Goal: Task Accomplishment & Management: Use online tool/utility

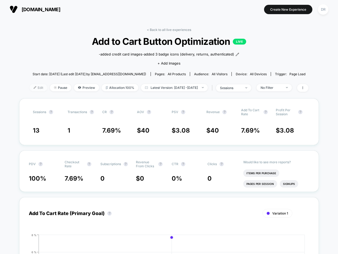
click at [33, 89] on span "Edit" at bounding box center [39, 87] width 18 height 7
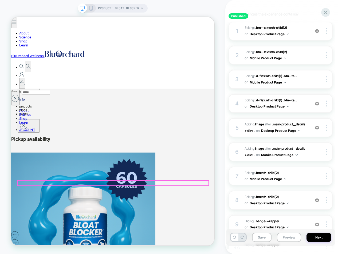
scroll to position [216, 0]
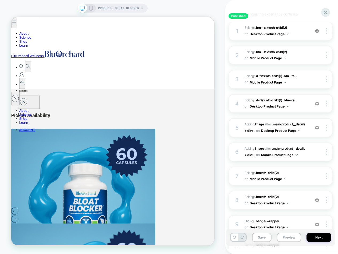
click at [90, 9] on icon at bounding box center [91, 8] width 5 height 5
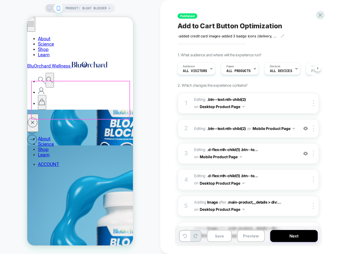
scroll to position [352, 0]
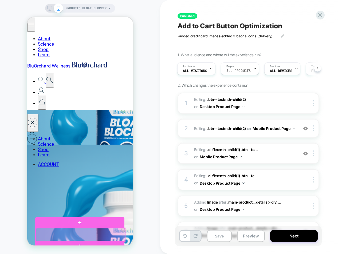
click at [108, 234] on div at bounding box center [80, 234] width 89 height 13
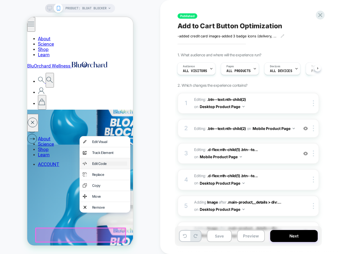
click at [99, 161] on div "Edit Code" at bounding box center [109, 163] width 35 height 4
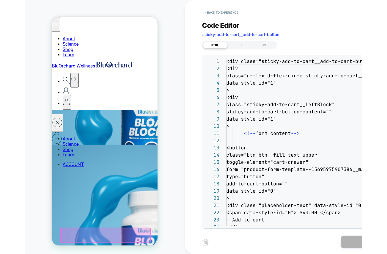
scroll to position [72, 0]
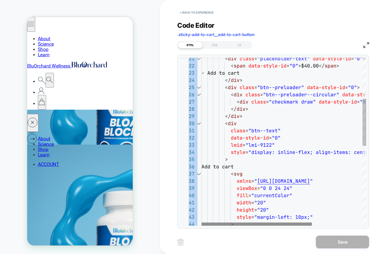
drag, startPoint x: 268, startPoint y: 225, endPoint x: 281, endPoint y: 223, distance: 12.7
click at [281, 223] on div "41 42 43 44 39 40 38 36 37 34 35 32 33 30 31 28 29 26 27 25 23 24 21 22 width =…" at bounding box center [273, 142] width 192 height 174
drag, startPoint x: 275, startPoint y: 226, endPoint x: 280, endPoint y: 225, distance: 4.7
click at [280, 225] on div "41 42 43 44 39 40 38 36 37 34 35 32 33 30 31 28 29 26 27 25 23 24 21 22 width =…" at bounding box center [273, 142] width 192 height 174
click at [271, 223] on div at bounding box center [257, 224] width 110 height 3
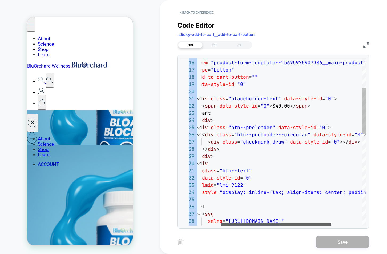
click at [299, 223] on div at bounding box center [276, 224] width 110 height 3
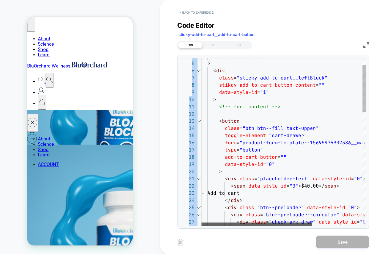
click at [251, 226] on div at bounding box center [257, 224] width 110 height 3
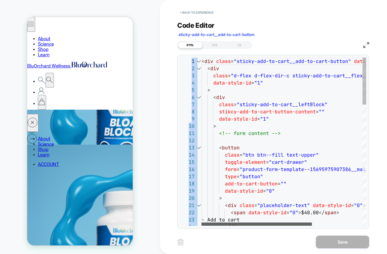
click at [216, 223] on div at bounding box center [257, 224] width 110 height 3
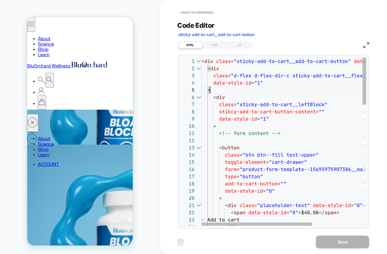
drag, startPoint x: 209, startPoint y: 63, endPoint x: 213, endPoint y: 67, distance: 5.5
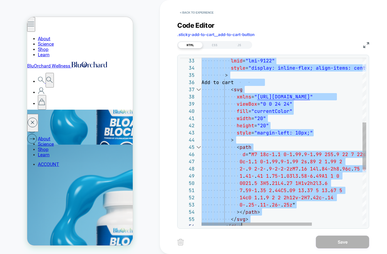
scroll to position [0, 43]
type textarea "**********"
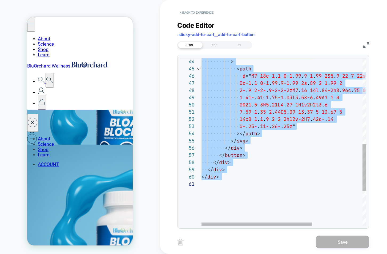
drag, startPoint x: 202, startPoint y: 60, endPoint x: 308, endPoint y: 193, distance: 169.6
click at [266, 183] on div "style = "margin-left: 10px;" > < path d = " M7 18c-1 . 1 0-1 . 99 . 9-1 . 99 2S…" at bounding box center [322, 48] width 240 height 600
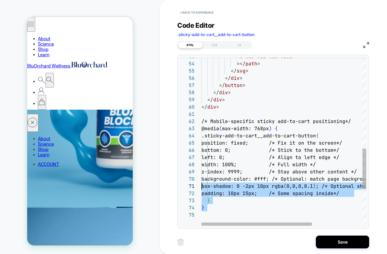
type textarea "**********"
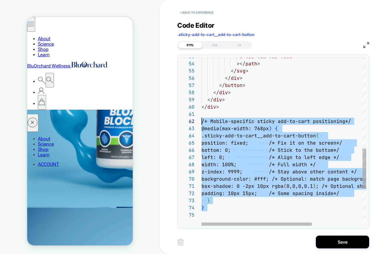
scroll to position [7, 0]
drag, startPoint x: 207, startPoint y: 217, endPoint x: 200, endPoint y: 124, distance: 94.0
click at [202, 124] on div "0- . 25- . 11- . 26- . 25z " ></ path > </ svg > </ div > </ button > </ div > …" at bounding box center [322, 28] width 240 height 701
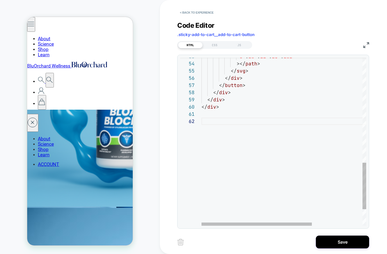
scroll to position [0, 0]
click at [308, 23] on div "Code Editor .sticky-add-to-cart__add-to-cart-button" at bounding box center [273, 30] width 192 height 18
click at [151, 164] on div "PRODUCT: Bloat Blocker PRODUCT: Bloat Blocker" at bounding box center [80, 126] width 160 height 243
click at [192, 13] on button "< Back to experience" at bounding box center [196, 12] width 39 height 9
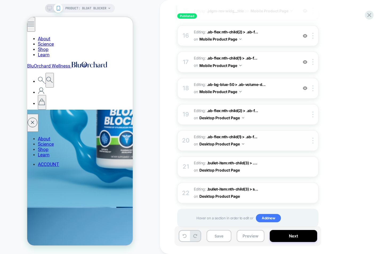
scroll to position [454, 0]
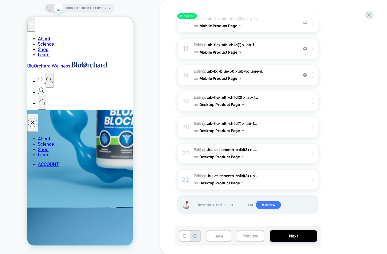
click at [160, 193] on div "Published Add to Cart Button Optimization -added credit card images -added 3 ba…" at bounding box center [277, 127] width 235 height 254
click at [338, 17] on icon at bounding box center [369, 14] width 7 height 7
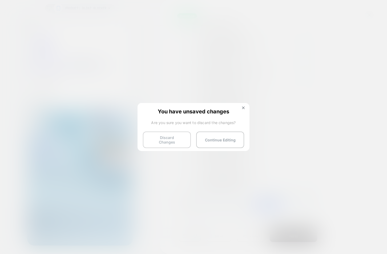
click at [166, 140] on button "Discard Changes" at bounding box center [167, 140] width 48 height 17
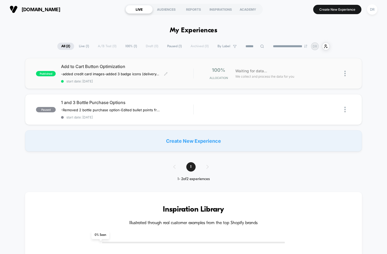
click at [67, 66] on span "Add to Cart Button Optimization" at bounding box center [127, 66] width 132 height 5
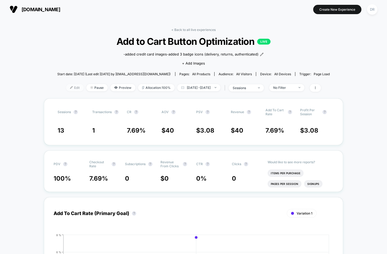
click at [70, 87] on span "Edit" at bounding box center [75, 87] width 18 height 7
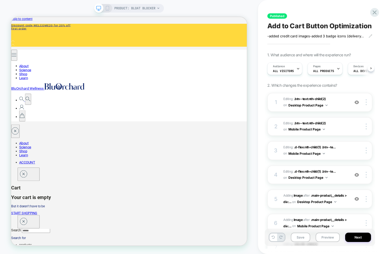
scroll to position [0, 0]
click at [107, 9] on icon at bounding box center [107, 8] width 5 height 5
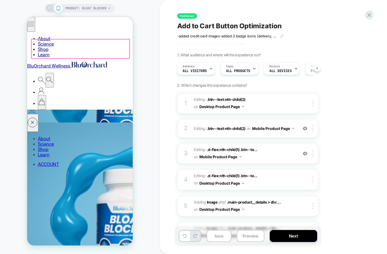
scroll to position [379, 0]
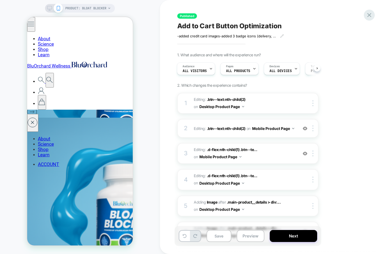
click at [338, 15] on icon at bounding box center [369, 14] width 7 height 7
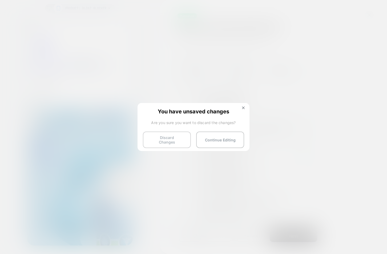
click at [170, 136] on button "Discard Changes" at bounding box center [167, 140] width 48 height 17
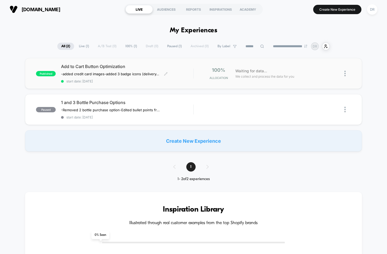
click at [77, 68] on span "Add to Cart Button Optimization" at bounding box center [127, 66] width 132 height 5
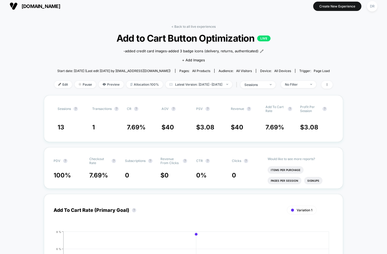
scroll to position [3, 0]
click at [56, 85] on span "Edit" at bounding box center [63, 84] width 18 height 7
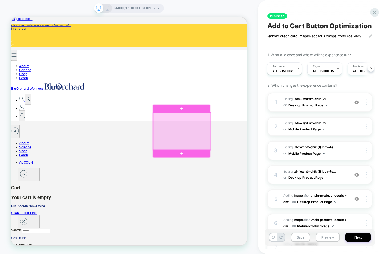
click at [231, 164] on div at bounding box center [239, 170] width 77 height 50
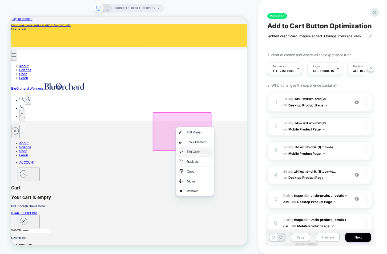
click at [260, 195] on div "Edit Code" at bounding box center [261, 196] width 33 height 5
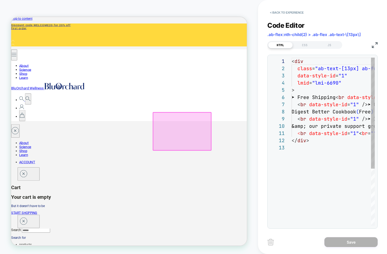
scroll to position [65, 0]
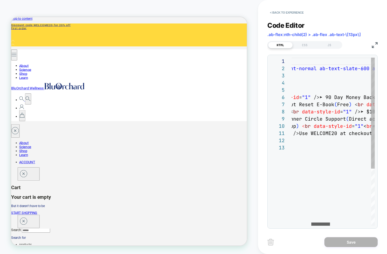
click at [328, 225] on div at bounding box center [321, 224] width 19 height 3
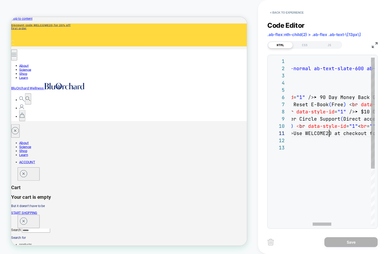
click at [328, 134] on div "< div class = "ab-text-[13px] ab-font-normal ab-text-slate-600 a b-break-words …" at bounding box center [375, 185] width 350 height 255
drag, startPoint x: 332, startPoint y: 134, endPoint x: 308, endPoint y: 134, distance: 24.8
click at [308, 134] on div "< div class = "ab-text-[13px] ab-font-normal ab-text-slate-600 a b-break-words …" at bounding box center [375, 185] width 350 height 255
click at [332, 135] on div "< div class = "ab-text-[13px] ab-font-normal ab-text-slate-600 a b-break-words …" at bounding box center [375, 185] width 350 height 255
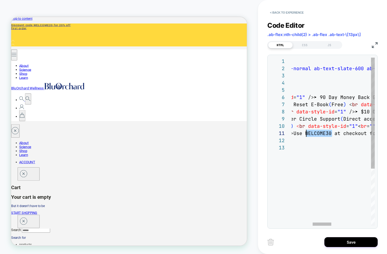
drag, startPoint x: 332, startPoint y: 133, endPoint x: 307, endPoint y: 134, distance: 24.5
click at [307, 134] on div "< div class = "ab-text-[13px] ab-font-normal ab-text-slate-600 a b-break-words …" at bounding box center [375, 185] width 350 height 255
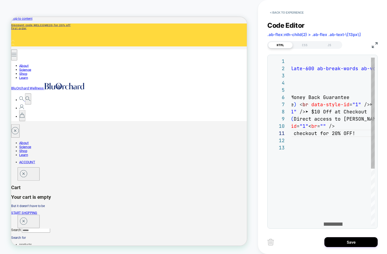
click at [338, 224] on div at bounding box center [333, 224] width 19 height 3
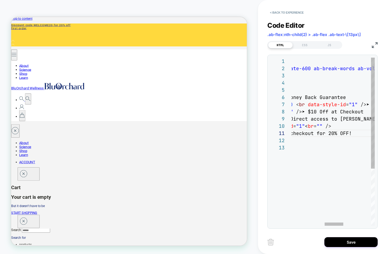
click at [331, 134] on div "< div class = "ab-text-[13px] ab-font-normal ab-text-slate-600 a b-break-words …" at bounding box center [322, 185] width 350 height 255
click at [338, 134] on div "< div class = "ab-text-[13px] ab-font-normal ab-text-slate-600 a b-break-words …" at bounding box center [322, 185] width 350 height 255
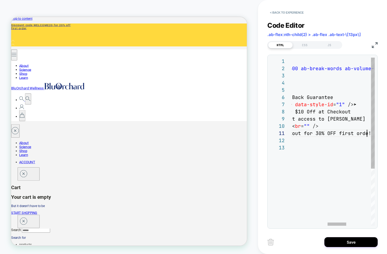
scroll to position [0, 236]
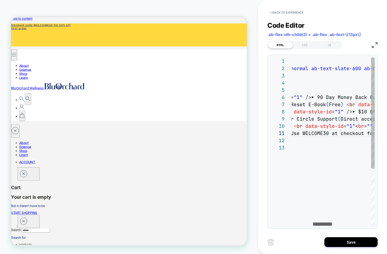
click at [318, 226] on div at bounding box center [323, 224] width 19 height 3
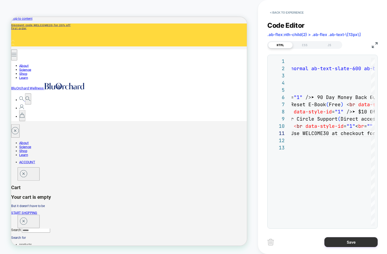
type textarea "**********"
click at [338, 243] on button "Save" at bounding box center [351, 242] width 53 height 10
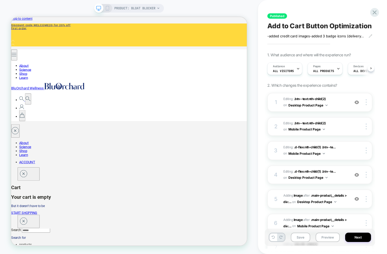
scroll to position [0, 0]
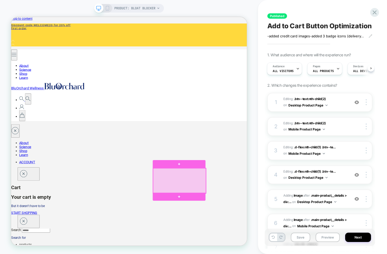
click at [229, 236] on div at bounding box center [236, 235] width 70 height 33
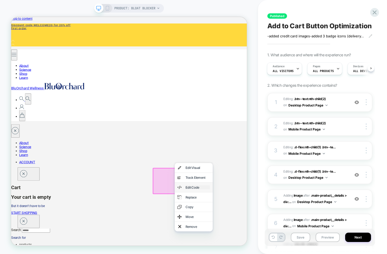
click at [259, 243] on div "Edit Code" at bounding box center [260, 243] width 33 height 5
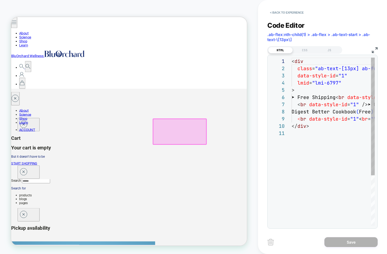
scroll to position [72, 0]
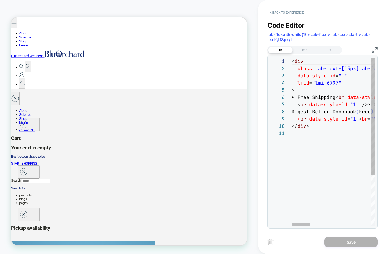
drag, startPoint x: 306, startPoint y: 226, endPoint x: 317, endPoint y: 224, distance: 10.8
click at [317, 224] on div "1 2 3 4 5 6 7 8 9 10 11 < div class = "ab-text-[13px] ab-font-normal ab-text-sl…" at bounding box center [323, 142] width 110 height 174
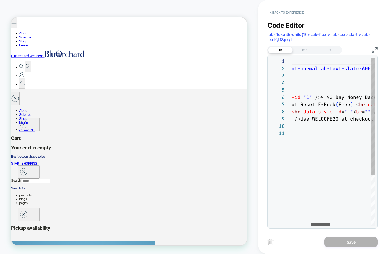
click at [330, 223] on div at bounding box center [320, 224] width 19 height 3
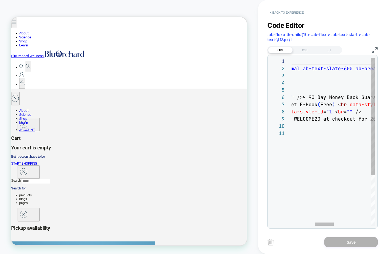
click at [318, 120] on div "< div class = "ab-text-[13px] ab-font-normal ab-text-slate-600 a b-break-words …" at bounding box center [364, 178] width 350 height 240
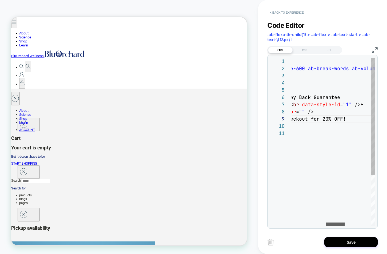
click at [338, 223] on div at bounding box center [335, 224] width 19 height 3
click at [325, 118] on div "< div class = "ab-text-[13px] ab-font-normal ab-text-slate-600 a b-break-words …" at bounding box center [316, 178] width 350 height 240
click at [338, 119] on div "< div class = "ab-text-[13px] ab-font-normal ab-text-slate-600 a b-break-words …" at bounding box center [316, 178] width 350 height 240
click at [336, 119] on div "< div class = "ab-text-[13px] ab-font-normal ab-text-slate-600 a b-break-words …" at bounding box center [306, 178] width 350 height 240
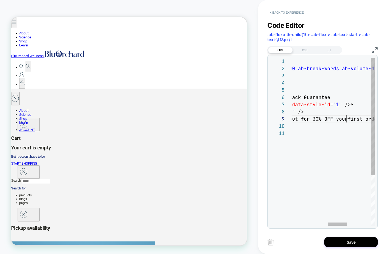
scroll to position [58, 219]
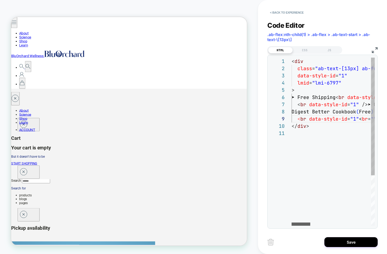
click at [296, 226] on div at bounding box center [301, 224] width 19 height 3
drag, startPoint x: 297, startPoint y: 97, endPoint x: 343, endPoint y: 97, distance: 45.4
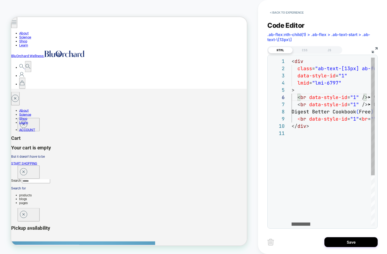
click at [299, 225] on div at bounding box center [301, 224] width 19 height 3
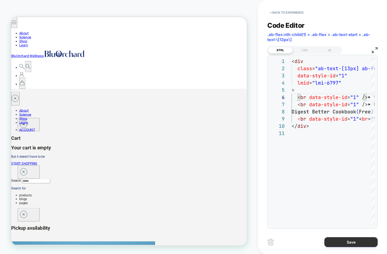
type textarea "**********"
click at [338, 241] on button "Save" at bounding box center [351, 242] width 53 height 10
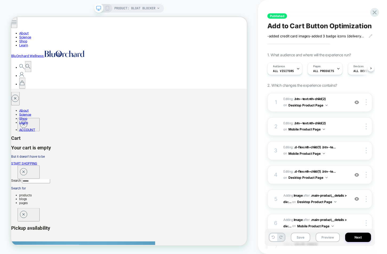
scroll to position [0, 0]
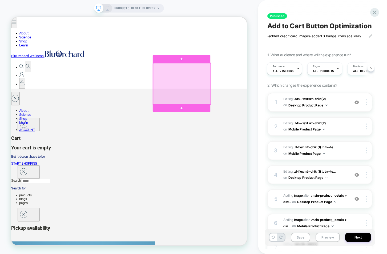
click at [232, 103] on div at bounding box center [239, 105] width 77 height 55
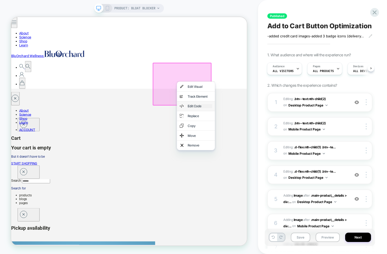
click at [251, 133] on div "Edit Code" at bounding box center [263, 135] width 33 height 5
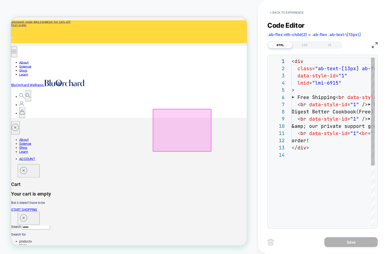
scroll to position [3, 0]
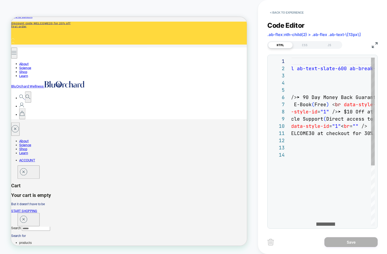
click at [332, 223] on div at bounding box center [326, 224] width 19 height 3
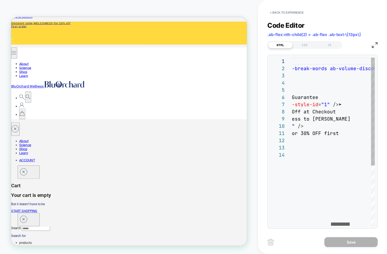
click at [338, 224] on div at bounding box center [340, 224] width 19 height 3
click at [323, 133] on div "< div class = "ab-text-[13px] ab-font-normal ab-text-slate-600 a b-break-words …" at bounding box center [294, 189] width 350 height 262
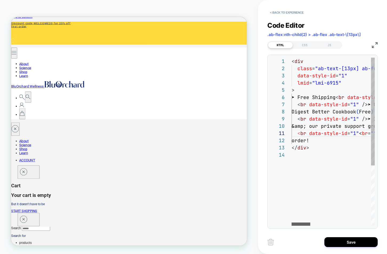
click at [292, 224] on div at bounding box center [301, 224] width 19 height 3
click at [292, 225] on div at bounding box center [301, 224] width 19 height 3
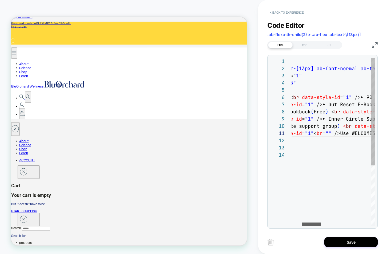
click at [311, 225] on div at bounding box center [311, 224] width 19 height 3
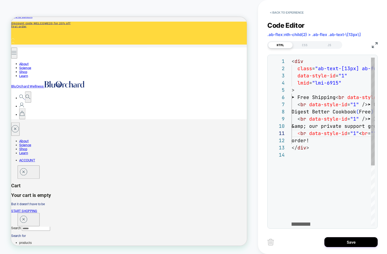
click at [300, 226] on div at bounding box center [301, 224] width 19 height 3
click at [338, 44] on img at bounding box center [375, 45] width 6 height 6
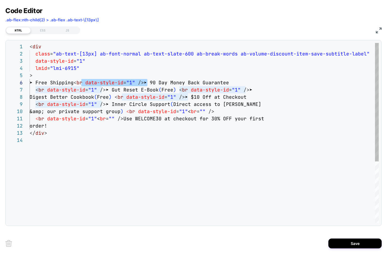
scroll to position [36, 121]
drag, startPoint x: 82, startPoint y: 83, endPoint x: 150, endPoint y: 84, distance: 67.8
click at [150, 84] on div "< div class = "ab-text-[13px] ab-font-normal ab-text-slate-600 a b-break-words …" at bounding box center [205, 180] width 350 height 274
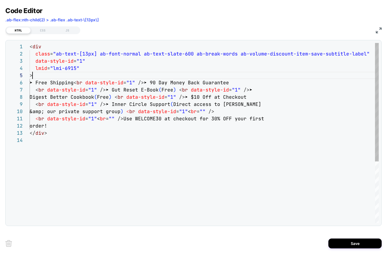
scroll to position [29, 3]
click at [44, 76] on div "< div class = "ab-text-[13px] ab-font-normal ab-text-slate-600 a b-break-words …" at bounding box center [205, 180] width 350 height 274
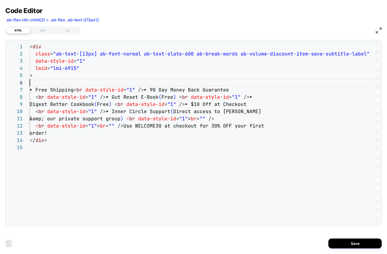
click at [338, 29] on img at bounding box center [379, 30] width 6 height 6
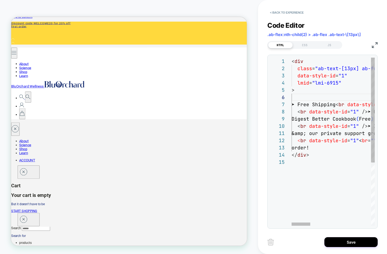
type textarea "**********"
click at [292, 223] on div at bounding box center [301, 224] width 19 height 3
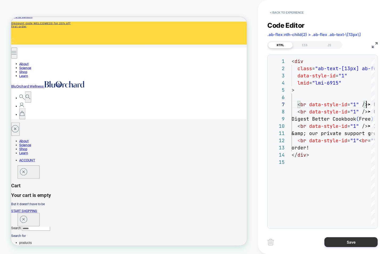
click at [338, 241] on button "Save" at bounding box center [351, 242] width 53 height 10
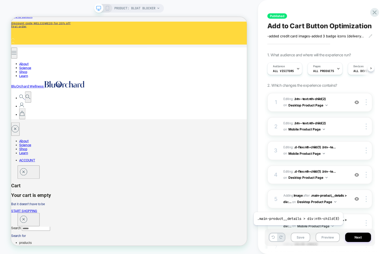
scroll to position [0, 0]
click at [329, 242] on button "Preview" at bounding box center [328, 237] width 24 height 9
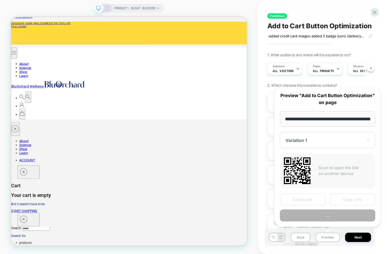
scroll to position [0, 74]
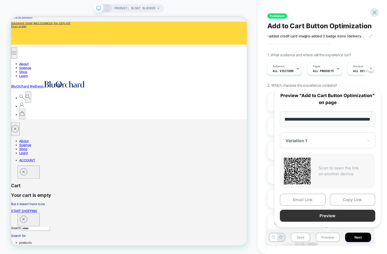
click at [333, 216] on button "Preview" at bounding box center [328, 216] width 96 height 12
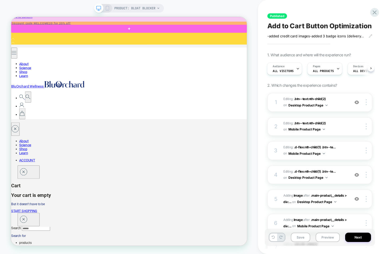
click at [179, 20] on div at bounding box center [169, 22] width 315 height 11
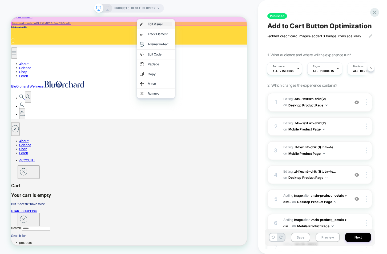
click at [199, 28] on div "Edit Visual" at bounding box center [209, 26] width 33 height 5
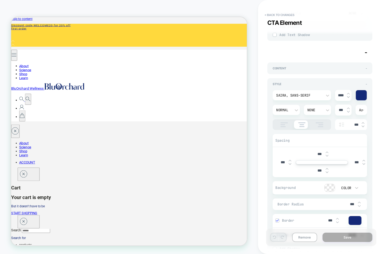
scroll to position [275, 0]
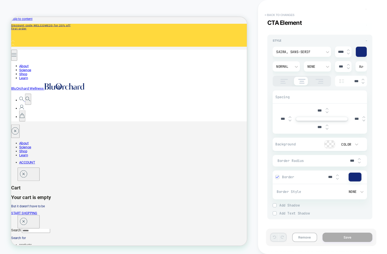
click at [278, 13] on button "< Back to changes" at bounding box center [279, 15] width 35 height 9
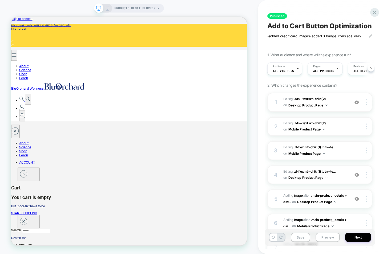
scroll to position [0, 0]
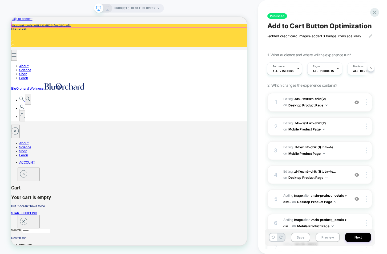
click at [99, 26] on p "Discount code WELCOME20 for 20% off first order" at bounding box center [55, 30] width 88 height 9
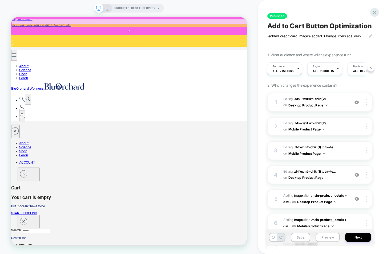
click at [174, 25] on div at bounding box center [169, 25] width 315 height 11
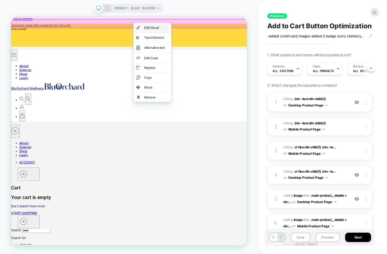
click at [204, 33] on div "Edit Visual" at bounding box center [205, 31] width 33 height 5
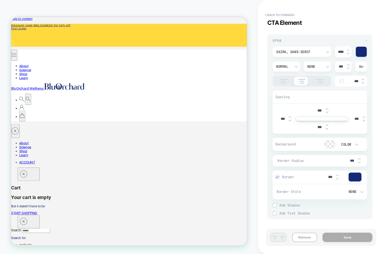
scroll to position [0, 0]
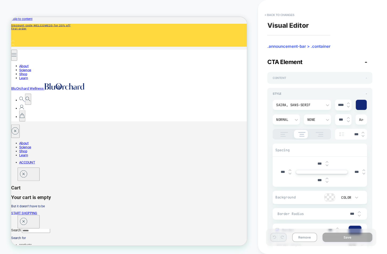
click at [338, 78] on span "-" at bounding box center [366, 78] width 1 height 4
click at [338, 78] on span "+" at bounding box center [367, 78] width 2 height 4
click at [268, 13] on button "< Back to changes" at bounding box center [279, 15] width 35 height 9
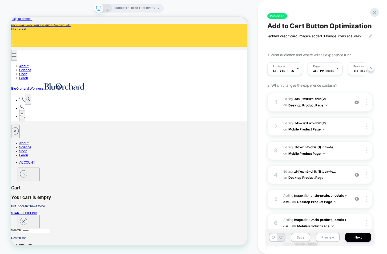
scroll to position [0, 0]
click at [211, 140] on div at bounding box center [210, 141] width 19 height 6
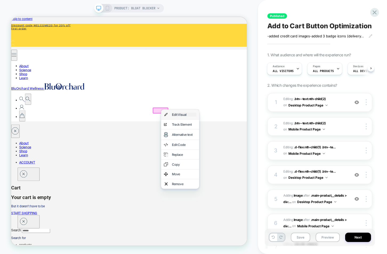
click at [233, 148] on div "Edit Visual" at bounding box center [242, 146] width 33 height 5
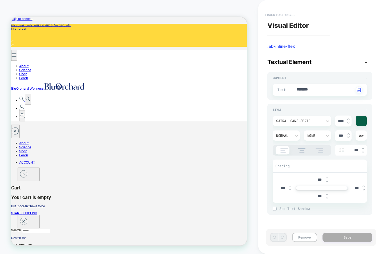
click at [278, 15] on button "< Back to changes" at bounding box center [279, 15] width 35 height 9
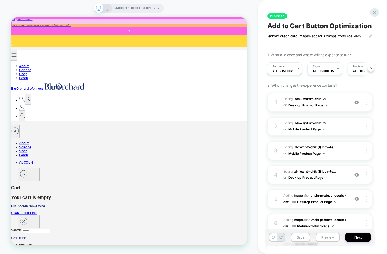
click at [170, 25] on div at bounding box center [169, 25] width 315 height 11
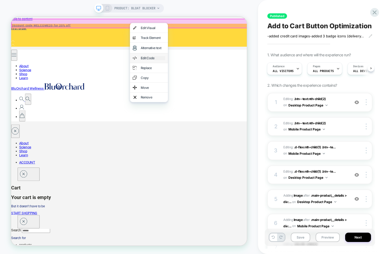
click at [192, 70] on div "Edit Code" at bounding box center [200, 71] width 33 height 5
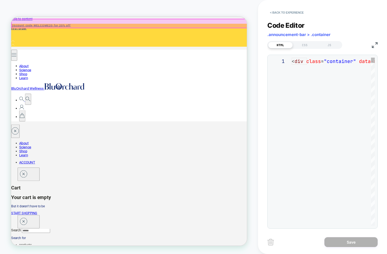
scroll to position [72, 0]
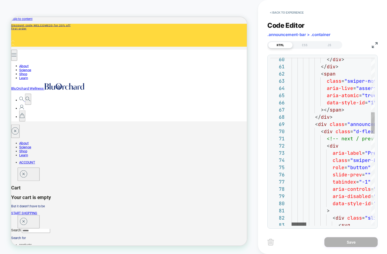
click at [292, 225] on div at bounding box center [299, 224] width 15 height 3
click at [283, 13] on button "< Back to experience" at bounding box center [287, 12] width 39 height 9
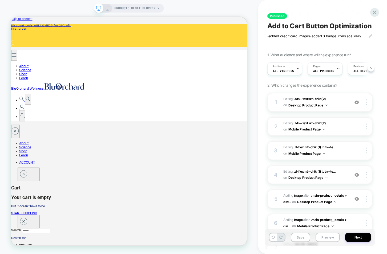
scroll to position [0, 0]
click at [338, 237] on button "Next" at bounding box center [359, 237] width 26 height 9
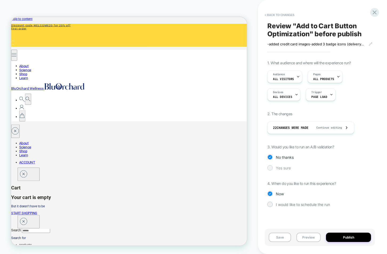
click at [271, 167] on div at bounding box center [270, 168] width 4 height 4
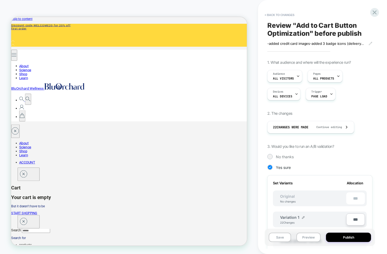
scroll to position [0, 0]
click at [338, 222] on input "***" at bounding box center [356, 220] width 19 height 12
type input "***"
type input "**"
type input "***"
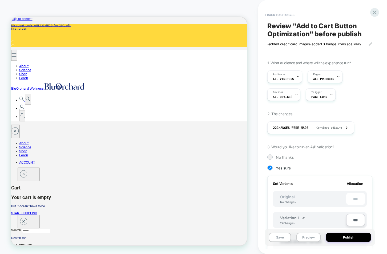
type input "***"
click at [338, 219] on input "***" at bounding box center [356, 220] width 19 height 12
type input "***"
type input "**"
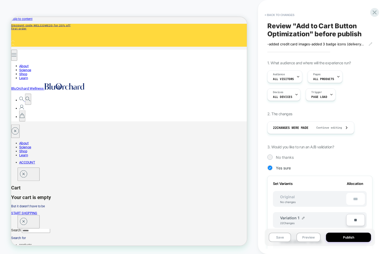
type input "**"
type input "***"
type input "**"
type input "***"
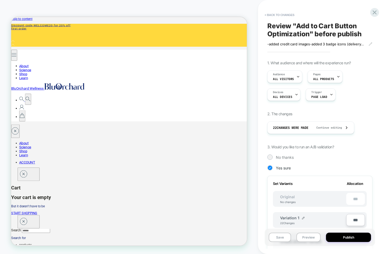
type input "**"
type input "****"
click at [338, 237] on button "Publish" at bounding box center [348, 237] width 45 height 9
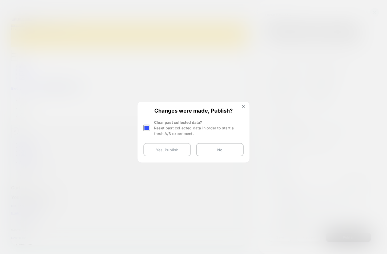
click at [166, 149] on button "Yes, Publish" at bounding box center [167, 149] width 47 height 13
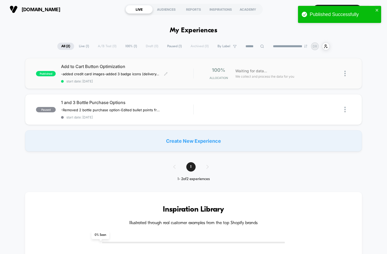
click at [100, 65] on span "Add to Cart Button Optimization" at bounding box center [127, 66] width 132 height 5
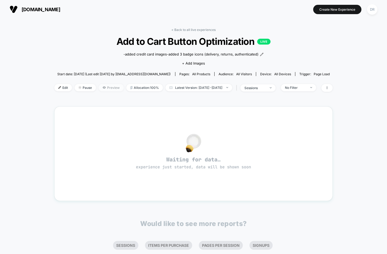
click at [107, 89] on span "Preview" at bounding box center [111, 87] width 25 height 7
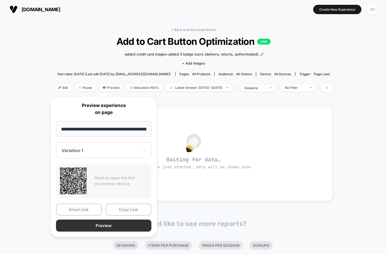
click at [119, 224] on button "Preview" at bounding box center [104, 226] width 96 height 12
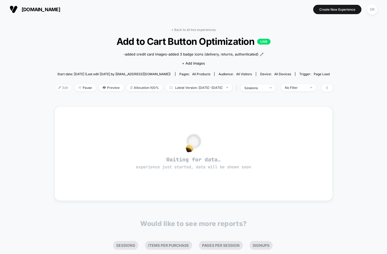
click at [55, 88] on span "Edit" at bounding box center [63, 87] width 18 height 7
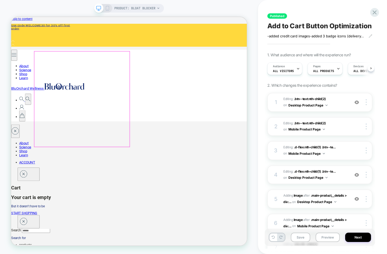
scroll to position [0, 0]
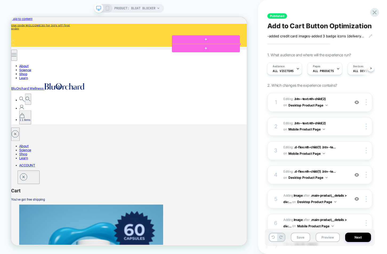
click at [272, 53] on div at bounding box center [272, 53] width 92 height 2
click at [270, 53] on div at bounding box center [271, 53] width 91 height 1
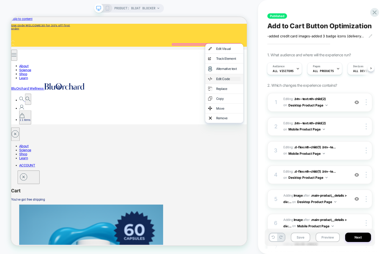
click at [293, 99] on div "Edit Code" at bounding box center [301, 99] width 33 height 5
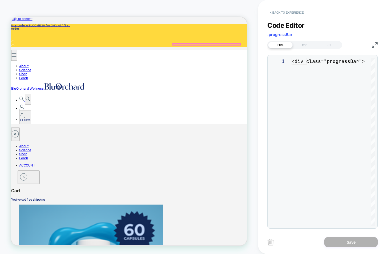
scroll to position [22, 0]
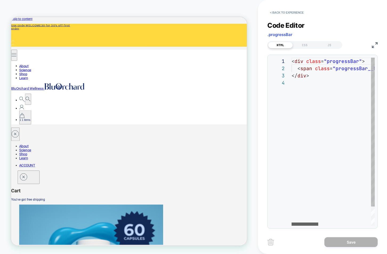
click at [292, 223] on div at bounding box center [305, 224] width 27 height 3
click at [279, 10] on button "< Back to experience" at bounding box center [287, 12] width 39 height 9
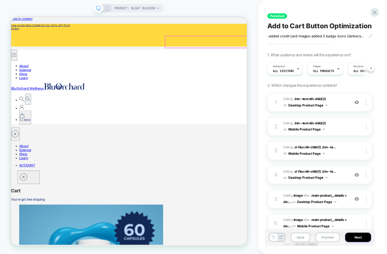
scroll to position [0, 0]
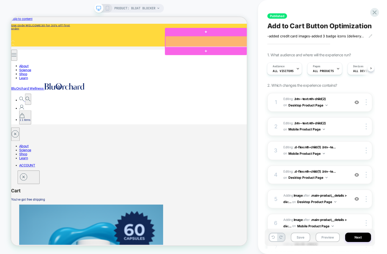
click at [271, 50] on div at bounding box center [271, 49] width 109 height 15
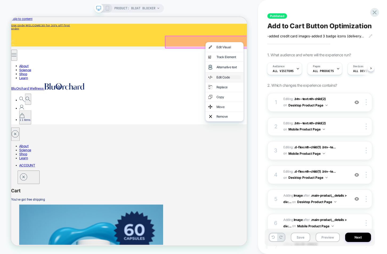
click at [299, 97] on div "Edit Code" at bounding box center [301, 97] width 33 height 5
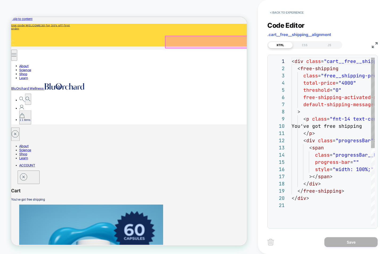
scroll to position [72, 0]
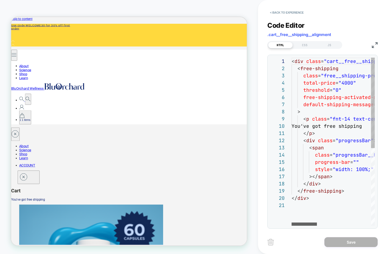
click at [292, 223] on div at bounding box center [304, 224] width 25 height 3
click at [338, 46] on img at bounding box center [375, 45] width 6 height 6
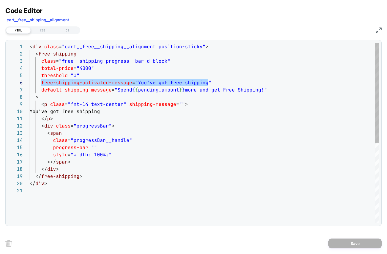
scroll to position [36, 11]
drag, startPoint x: 209, startPoint y: 81, endPoint x: 50, endPoint y: 83, distance: 159.3
click at [50, 83] on div "< div class = "cart__free__shipping__alignment position-sticky" > < free-shippi…" at bounding box center [205, 205] width 350 height 324
click at [76, 76] on div "< div class = "cart__free__shipping__alignment position-sticky" > < free-shippi…" at bounding box center [205, 205] width 350 height 324
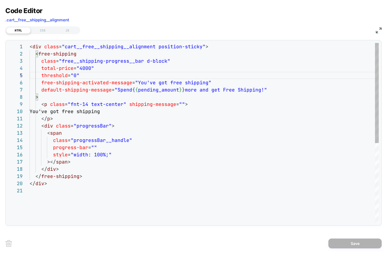
scroll to position [29, 46]
type textarea "**********"
click at [338, 30] on img at bounding box center [379, 30] width 6 height 6
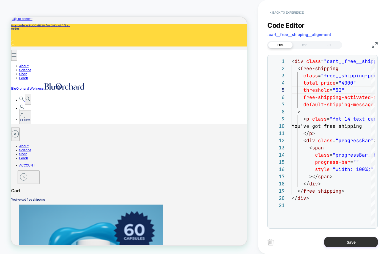
click at [338, 240] on button "Save" at bounding box center [351, 242] width 53 height 10
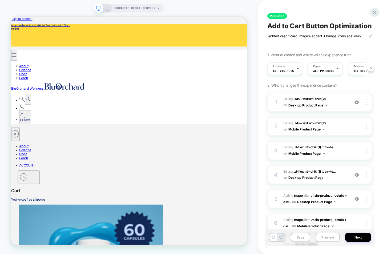
scroll to position [0, 0]
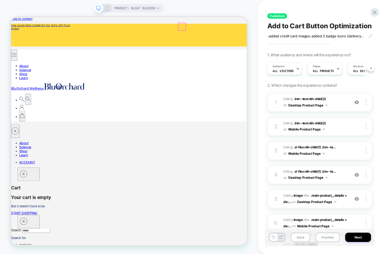
click at [29, 225] on icon "Close drawer Cart" at bounding box center [27, 226] width 3 height 3
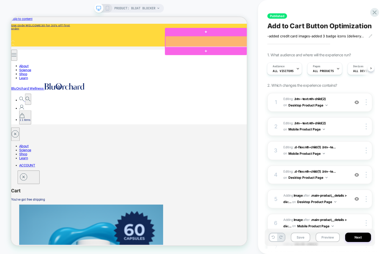
click at [271, 49] on div at bounding box center [271, 49] width 109 height 15
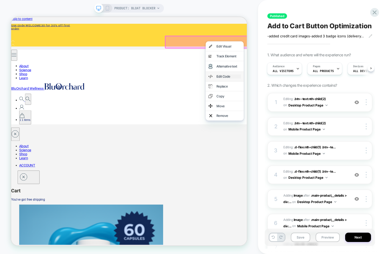
click at [295, 97] on div "Edit Code" at bounding box center [301, 96] width 33 height 5
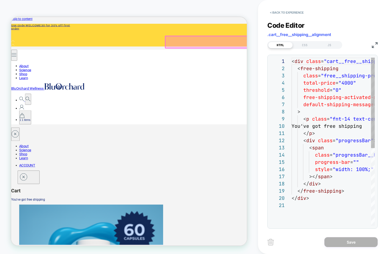
scroll to position [72, 0]
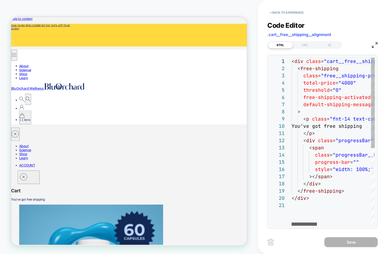
click at [301, 225] on div at bounding box center [304, 224] width 25 height 3
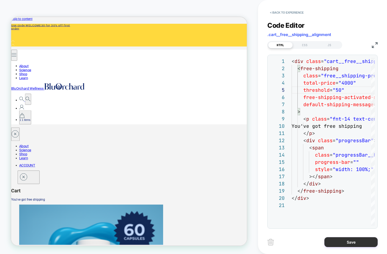
type textarea "**********"
click at [338, 241] on button "Save" at bounding box center [351, 242] width 53 height 10
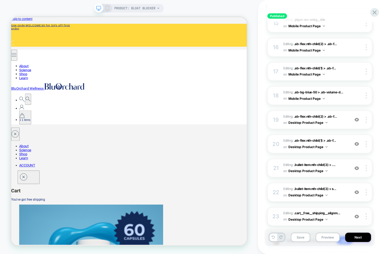
scroll to position [454, 0]
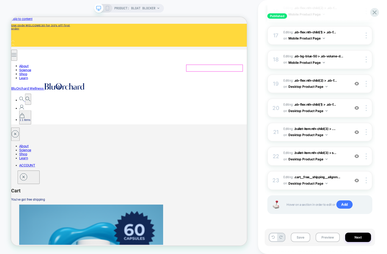
type input "*"
click at [283, 84] on div at bounding box center [282, 85] width 13 height 5
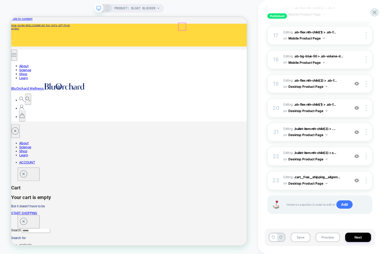
click at [33, 221] on icon "Close drawer Cart" at bounding box center [28, 226] width 10 height 10
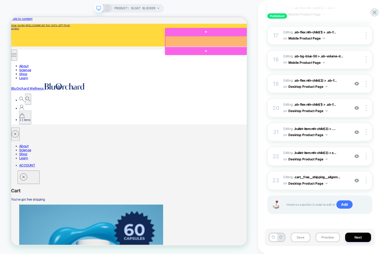
click at [272, 49] on div at bounding box center [271, 49] width 109 height 15
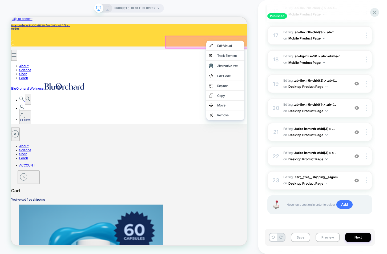
click at [298, 93] on div "Edit Code" at bounding box center [302, 95] width 33 height 5
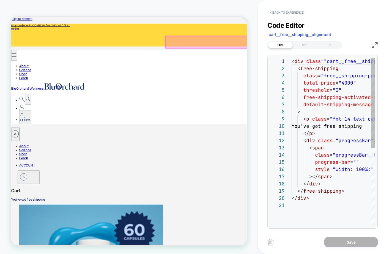
scroll to position [72, 0]
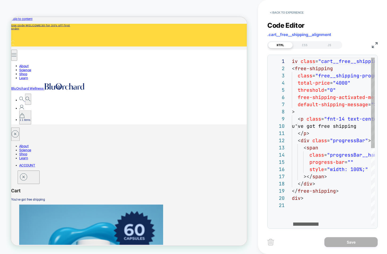
click at [293, 223] on div at bounding box center [305, 224] width 25 height 3
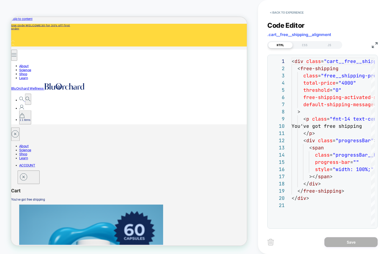
click at [338, 43] on img at bounding box center [375, 45] width 6 height 6
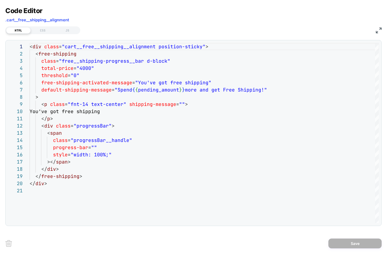
click at [338, 33] on img at bounding box center [379, 30] width 6 height 6
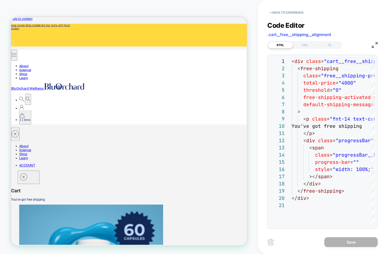
click at [338, 46] on img at bounding box center [375, 45] width 6 height 6
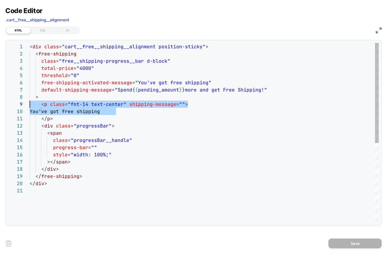
scroll to position [58, 0]
drag, startPoint x: 118, startPoint y: 113, endPoint x: 29, endPoint y: 102, distance: 89.3
click at [30, 102] on div "< div class = "cart__free__shipping__alignment position-sticky" > < free-shippi…" at bounding box center [205, 205] width 350 height 324
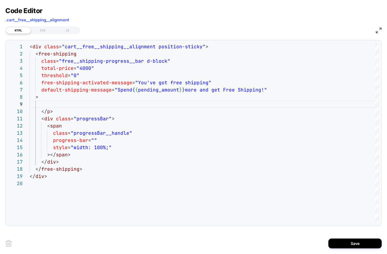
click at [338, 33] on div "HTML CSS JS" at bounding box center [193, 29] width 377 height 9
click at [338, 31] on img at bounding box center [379, 30] width 6 height 6
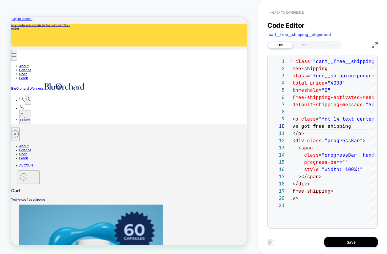
click at [338, 46] on img at bounding box center [375, 45] width 6 height 6
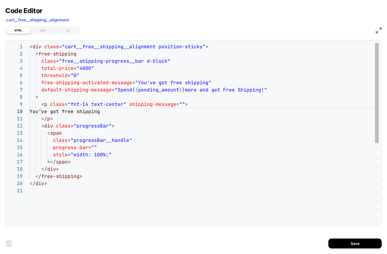
scroll to position [29, 43]
click at [73, 75] on div "< div class = "cart__free__shipping__alignment position-sticky" > < free-shippi…" at bounding box center [205, 205] width 350 height 324
type textarea "**********"
click at [338, 244] on button "Save" at bounding box center [355, 244] width 53 height 10
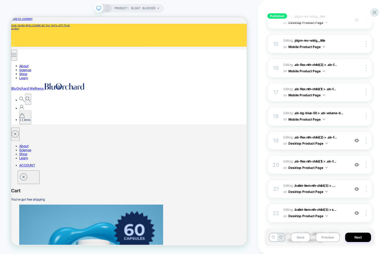
scroll to position [454, 0]
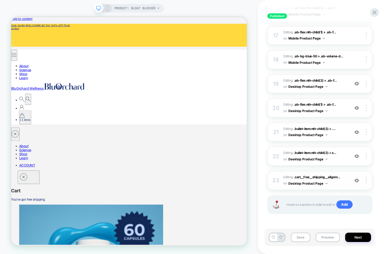
click at [338, 181] on img at bounding box center [357, 180] width 5 height 5
click at [338, 181] on div at bounding box center [367, 180] width 10 height 6
click at [338, 180] on img at bounding box center [366, 180] width 1 height 6
click at [198, 222] on div at bounding box center [168, 222] width 315 height 0
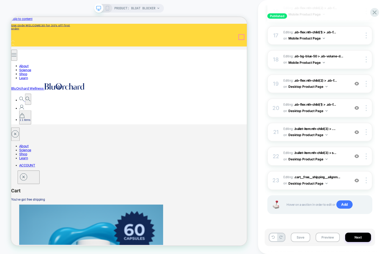
click at [29, 145] on icon "0 items cart" at bounding box center [25, 148] width 7 height 6
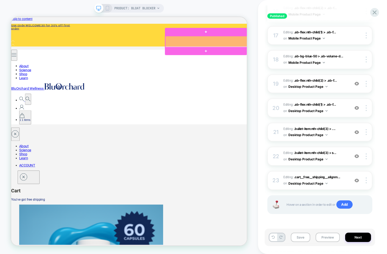
click at [274, 55] on div at bounding box center [271, 49] width 109 height 15
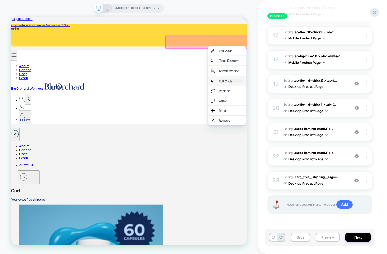
click at [293, 103] on div "Edit Code" at bounding box center [304, 102] width 33 height 5
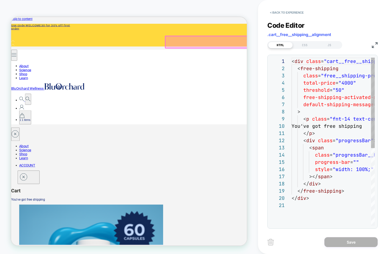
scroll to position [72, 0]
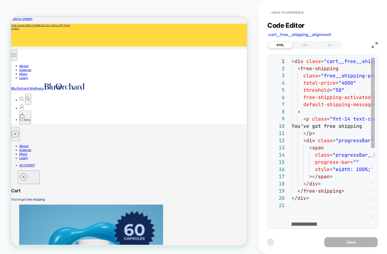
click at [305, 225] on div at bounding box center [304, 224] width 25 height 3
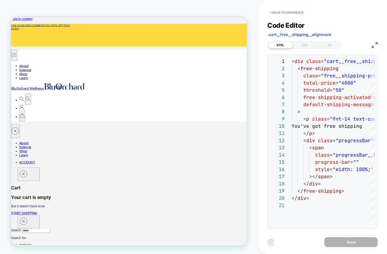
click at [33, 221] on icon "Close drawer Cart" at bounding box center [28, 226] width 10 height 10
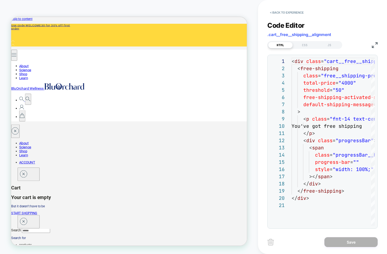
click at [33, 221] on icon "Close drawer Cart" at bounding box center [28, 226] width 10 height 10
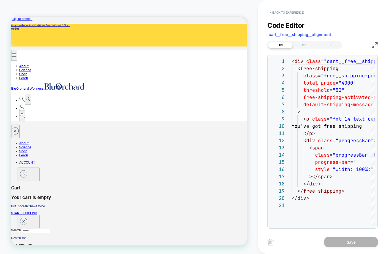
click at [33, 221] on icon "Close drawer Cart" at bounding box center [28, 226] width 10 height 10
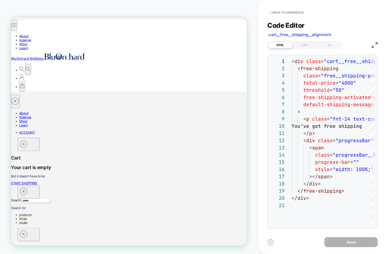
scroll to position [41, 0]
click at [293, 13] on button "< Back to experience" at bounding box center [287, 12] width 39 height 9
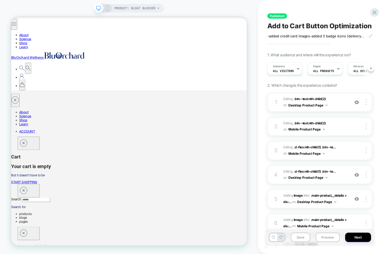
scroll to position [0, 0]
click at [338, 237] on button "Next" at bounding box center [359, 237] width 26 height 9
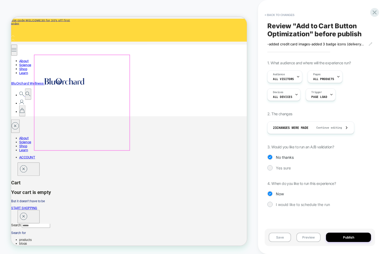
scroll to position [0, 0]
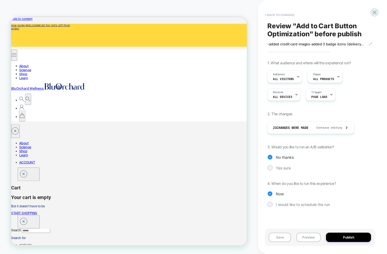
click at [272, 16] on button "< Back to changes" at bounding box center [279, 15] width 35 height 9
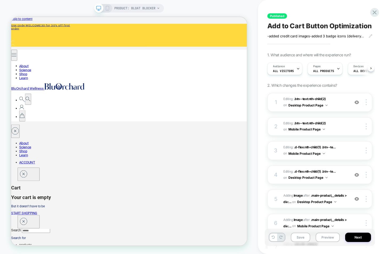
scroll to position [0, 0]
click at [108, 9] on icon at bounding box center [107, 8] width 5 height 5
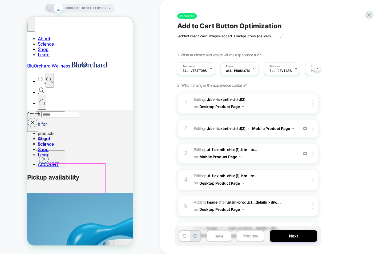
scroll to position [185, 0]
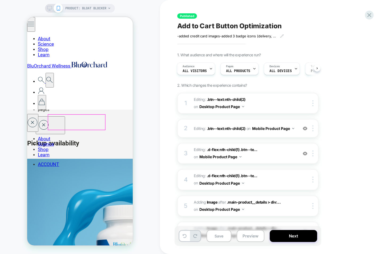
scroll to position [225, 0]
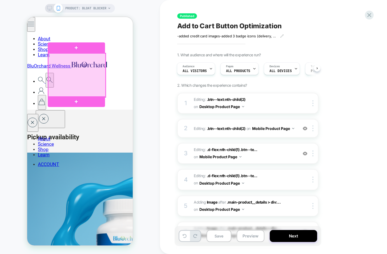
click at [75, 74] on div at bounding box center [76, 75] width 57 height 44
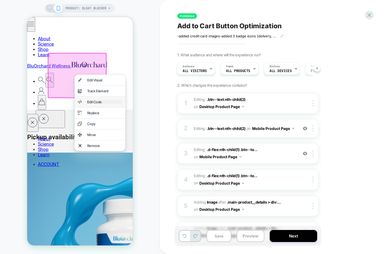
click at [95, 101] on div "Edit Code" at bounding box center [104, 102] width 35 height 4
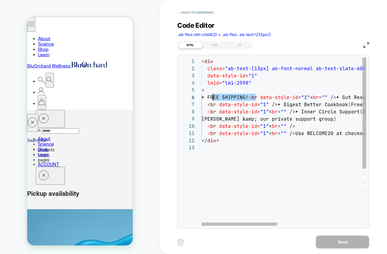
scroll to position [36, 9]
drag, startPoint x: 257, startPoint y: 98, endPoint x: 209, endPoint y: 98, distance: 47.5
click at [209, 98] on div "< div class = "ab-text-[13px] ab-font-normal ab-text-slate-600 a b-break-words …" at bounding box center [377, 185] width 350 height 255
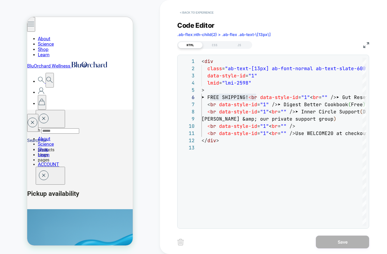
click at [203, 11] on button "< Back to experience" at bounding box center [196, 12] width 39 height 9
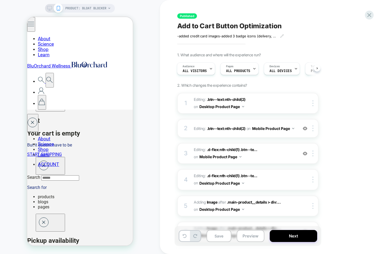
scroll to position [118, 0]
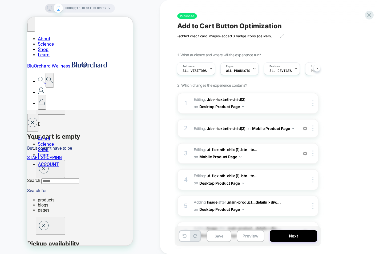
click at [48, 9] on icon at bounding box center [49, 8] width 5 height 5
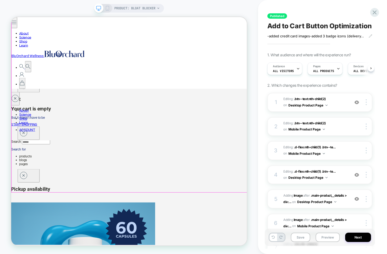
scroll to position [0, 0]
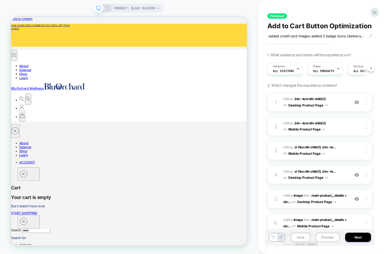
scroll to position [0, 0]
click at [108, 9] on icon at bounding box center [107, 8] width 5 height 5
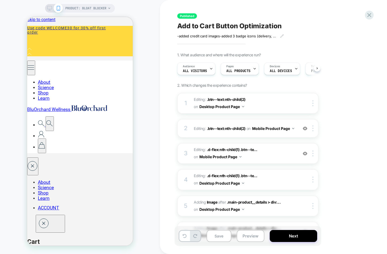
scroll to position [0, 0]
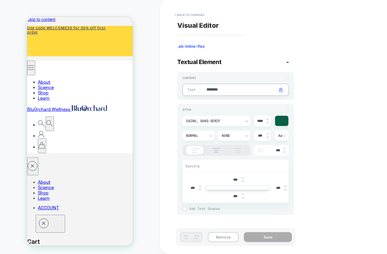
type textarea "*"
type textarea "*******"
type textarea "*"
type textarea "********"
type textarea "*"
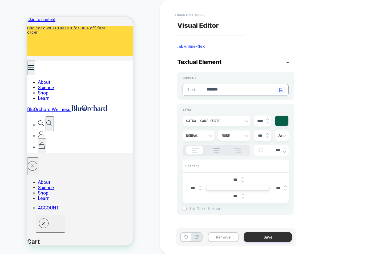
type textarea "********"
click at [274, 236] on button "Save" at bounding box center [268, 237] width 48 height 10
type textarea "*"
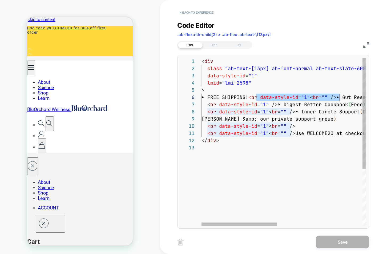
scroll to position [36, 144]
drag, startPoint x: 257, startPoint y: 98, endPoint x: 345, endPoint y: 96, distance: 87.5
click at [345, 96] on div "< div class = "ab-text-[13px] ab-font-normal ab-text-slate-600 a b-break-words …" at bounding box center [377, 185] width 350 height 255
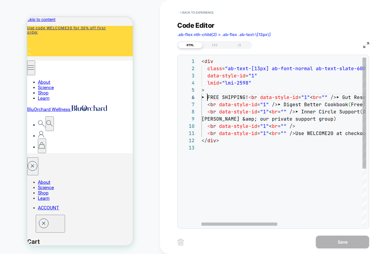
scroll to position [36, 6]
click at [208, 98] on div "< div class = "ab-text-[13px] ab-font-normal ab-text-slate-600 a b-break-words …" at bounding box center [377, 185] width 350 height 255
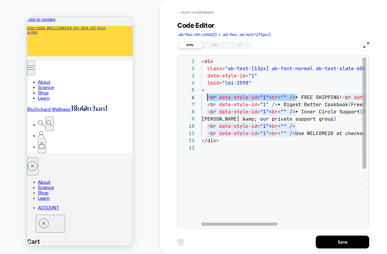
drag, startPoint x: 296, startPoint y: 98, endPoint x: 207, endPoint y: 101, distance: 89.2
click at [207, 101] on div "< div class = "ab-text-[13px] ab-font-normal ab-text-slate-600 a b-break-words …" at bounding box center [377, 185] width 350 height 255
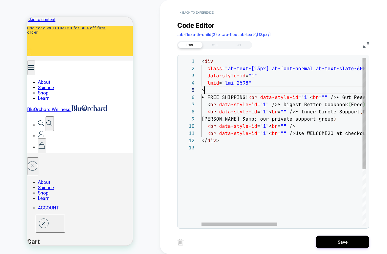
click at [212, 90] on div "< div class = "ab-text-[13px] ab-font-normal ab-text-slate-600 a b-break-words …" at bounding box center [377, 185] width 350 height 255
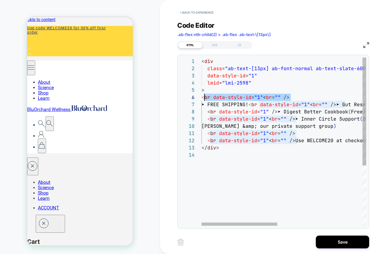
scroll to position [36, 0]
drag, startPoint x: 292, startPoint y: 98, endPoint x: 202, endPoint y: 97, distance: 90.2
click at [202, 97] on div "< div class = "ab-text-[13px] ab-font-normal ab-text-slate-600 a b-break-words …" at bounding box center [377, 189] width 350 height 262
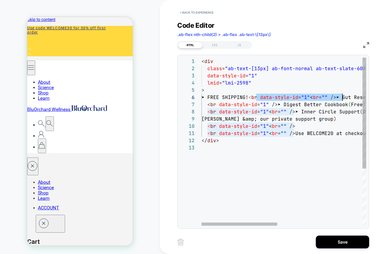
scroll to position [36, 144]
drag, startPoint x: 257, startPoint y: 97, endPoint x: 344, endPoint y: 96, distance: 87.5
click at [344, 96] on div "< div class = "ab-text-[13px] ab-font-normal ab-text-slate-600 a b-break-words …" at bounding box center [377, 185] width 350 height 255
click at [208, 97] on div "< div class = "ab-text-[13px] ab-font-normal ab-text-slate-600 a b-break-words …" at bounding box center [377, 185] width 350 height 255
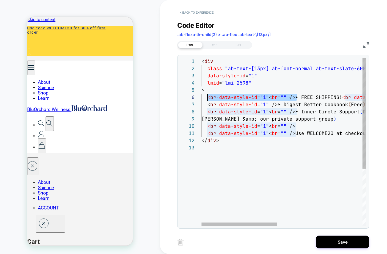
scroll to position [36, 6]
drag, startPoint x: 296, startPoint y: 97, endPoint x: 208, endPoint y: 97, distance: 87.5
click at [208, 97] on div "< div class = "ab-text-[13px] ab-font-normal ab-text-slate-600 a b-break-words …" at bounding box center [377, 185] width 350 height 255
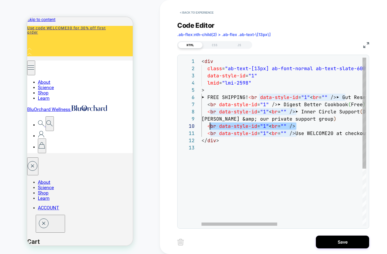
scroll to position [65, 6]
drag, startPoint x: 297, startPoint y: 126, endPoint x: 208, endPoint y: 123, distance: 88.4
click at [208, 123] on div "< div class = "ab-text-[13px] ab-font-normal ab-text-slate-600 a b-break-words …" at bounding box center [377, 185] width 350 height 255
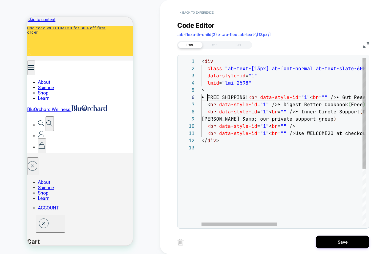
click at [207, 98] on div "< div class = "ab-text-[13px] ab-font-normal ab-text-slate-600 a b-break-words …" at bounding box center [377, 185] width 350 height 255
click at [208, 96] on div "< div class = "ab-text-[13px] ab-font-normal ab-text-slate-600 a b-break-words …" at bounding box center [377, 185] width 350 height 255
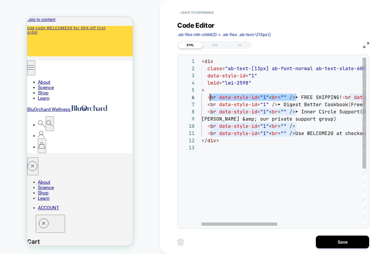
scroll to position [36, 6]
drag, startPoint x: 296, startPoint y: 98, endPoint x: 208, endPoint y: 98, distance: 87.8
click at [208, 98] on div "< div class = "ab-text-[13px] ab-font-normal ab-text-slate-600 a b-break-words …" at bounding box center [377, 185] width 350 height 255
type textarea "**********"
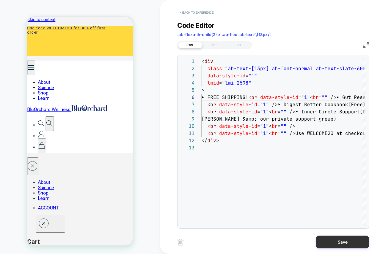
click at [329, 238] on button "Save" at bounding box center [342, 242] width 53 height 13
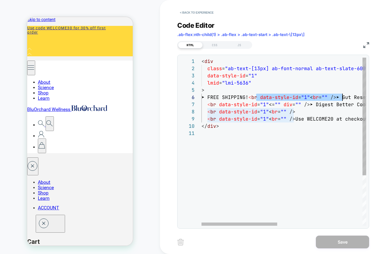
scroll to position [36, 144]
drag, startPoint x: 257, startPoint y: 98, endPoint x: 345, endPoint y: 98, distance: 87.8
click at [345, 98] on div "< div class = "ab-text-[13px] ab-font-normal ab-text-slate-600 a b-break-words …" at bounding box center [377, 178] width 350 height 240
click at [207, 97] on div "< div class = "ab-text-[13px] ab-font-normal ab-text-slate-600 a b-break-words …" at bounding box center [377, 178] width 350 height 240
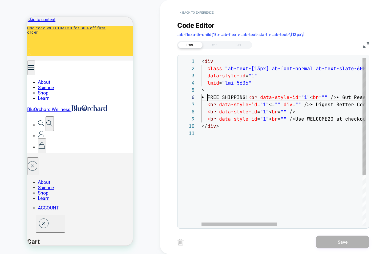
scroll to position [36, 95]
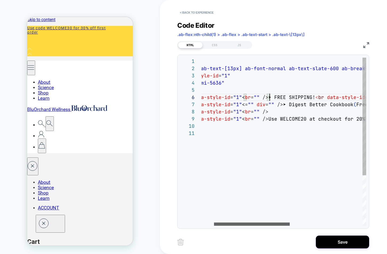
click at [250, 226] on div at bounding box center [252, 224] width 76 height 3
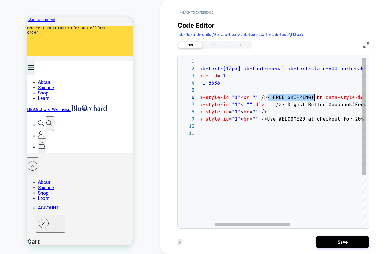
scroll to position [36, 141]
drag, startPoint x: 269, startPoint y: 97, endPoint x: 314, endPoint y: 97, distance: 44.8
click at [314, 97] on div "< div class = "ab-text-[13px] ab-font-normal ab-text-slate-600 a b-break-words …" at bounding box center [348, 178] width 350 height 240
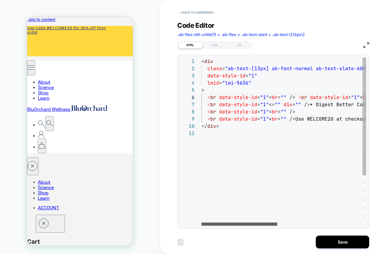
click at [240, 226] on div at bounding box center [240, 224] width 76 height 3
click at [298, 98] on div "< div class = "ab-text-[13px] ab-font-normal ab-text-slate-600 a b-break-words …" at bounding box center [377, 178] width 350 height 240
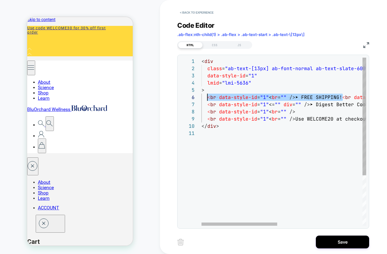
scroll to position [36, 6]
drag, startPoint x: 343, startPoint y: 98, endPoint x: 208, endPoint y: 99, distance: 134.5
click at [208, 99] on div "< div class = "ab-text-[13px] ab-font-normal ab-text-slate-600 a b-break-words …" at bounding box center [377, 178] width 350 height 240
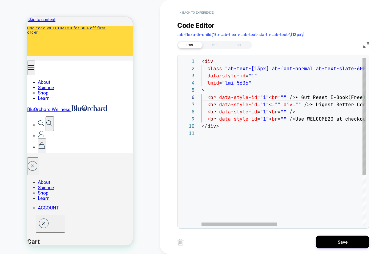
click at [331, 120] on div "< div class = "ab-text-[13px] ab-font-normal ab-text-slate-600 a b-break-words …" at bounding box center [377, 178] width 350 height 240
click at [245, 226] on div "**********" at bounding box center [273, 142] width 192 height 174
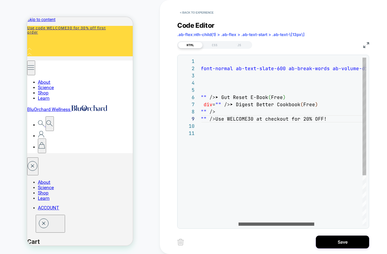
click at [283, 223] on div at bounding box center [277, 224] width 76 height 3
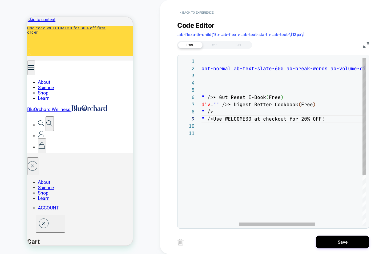
click at [304, 120] on div "< div class = "ab-text-[13px] ab-font-normal ab-text-slate-600 a b-break-words …" at bounding box center [295, 178] width 350 height 240
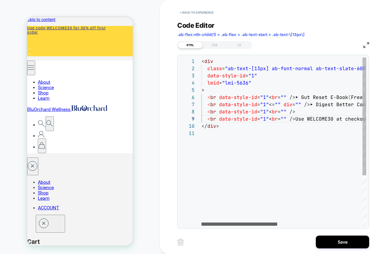
click at [205, 224] on div at bounding box center [240, 224] width 76 height 3
click at [202, 226] on div at bounding box center [240, 224] width 76 height 3
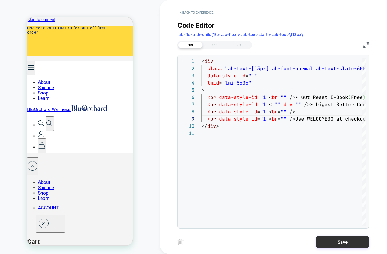
type textarea "**********"
click at [345, 240] on button "Save" at bounding box center [342, 242] width 53 height 13
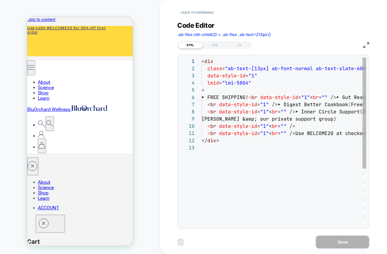
scroll to position [72, 0]
click at [331, 133] on div "< div class = "ab-text-[13px] ab-font-normal ab-text-slate-600 a b-break-words …" at bounding box center [377, 185] width 350 height 255
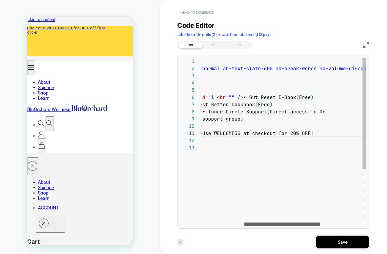
click at [292, 223] on div at bounding box center [283, 224] width 76 height 3
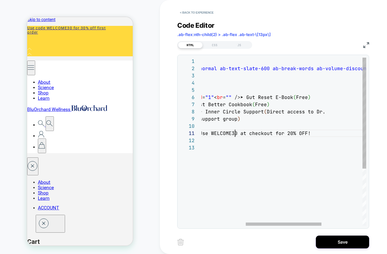
click at [290, 134] on div "< div class = "ab-text-[13px] ab-font-normal ab-text-slate-600 a b-break-words …" at bounding box center [281, 185] width 350 height 255
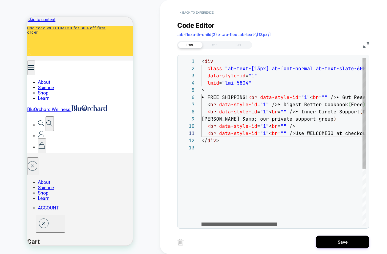
click at [220, 225] on div at bounding box center [240, 224] width 76 height 3
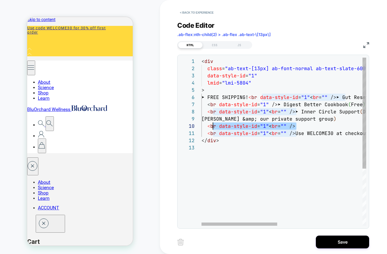
scroll to position [65, 6]
drag, startPoint x: 297, startPoint y: 127, endPoint x: 208, endPoint y: 126, distance: 88.6
click at [208, 126] on div "< div class = "ab-text-[13px] ab-font-normal ab-text-slate-600 a b-break-words …" at bounding box center [377, 185] width 350 height 255
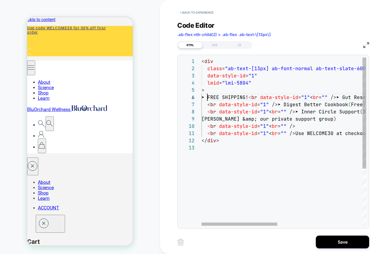
click at [208, 97] on div "< div class = "ab-text-[13px] ab-font-normal ab-text-slate-600 a b-break-words …" at bounding box center [377, 185] width 350 height 255
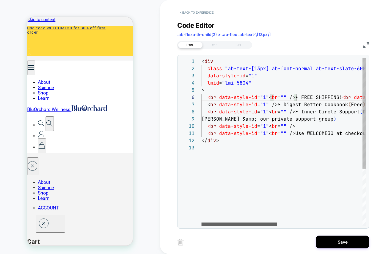
click at [223, 224] on div at bounding box center [240, 224] width 76 height 3
click at [202, 223] on div at bounding box center [240, 224] width 76 height 3
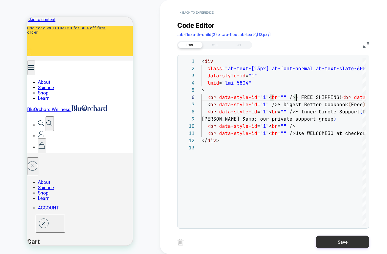
type textarea "**********"
click at [341, 242] on button "Save" at bounding box center [342, 242] width 53 height 13
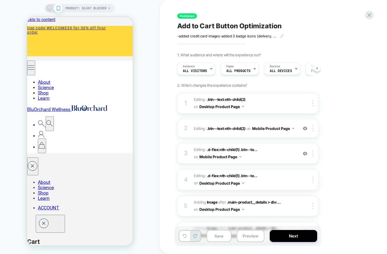
scroll to position [0, 0]
click at [50, 9] on rect at bounding box center [49, 7] width 5 height 3
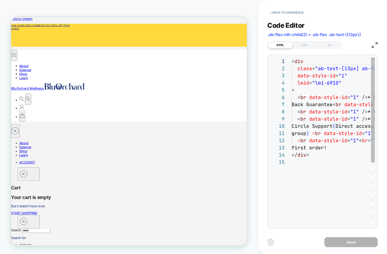
scroll to position [65, 0]
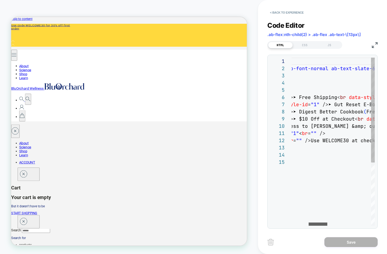
click at [319, 224] on div at bounding box center [318, 224] width 19 height 3
click at [374, 47] on img at bounding box center [375, 45] width 6 height 6
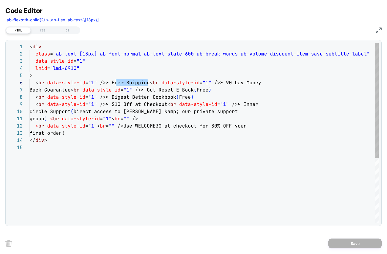
scroll to position [36, 84]
drag, startPoint x: 148, startPoint y: 83, endPoint x: 113, endPoint y: 83, distance: 34.4
click at [113, 83] on div "< div class = "ab-text-[13px] ab-font-normal ab-text-slate-600 a b-break-words …" at bounding box center [205, 183] width 350 height 281
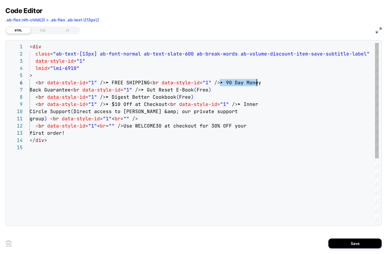
scroll to position [36, 231]
drag, startPoint x: 221, startPoint y: 83, endPoint x: 259, endPoint y: 82, distance: 38.2
click at [259, 82] on div "< div class = "ab-text-[13px] ab-font-normal ab-text-slate-600 a b-break-words …" at bounding box center [205, 183] width 350 height 281
click at [76, 89] on div "< div class = "ab-text-[13px] ab-font-normal ab-text-slate-600 a b-break-words …" at bounding box center [205, 183] width 350 height 281
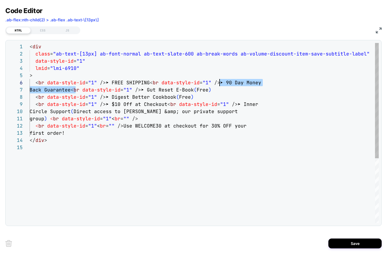
drag, startPoint x: 75, startPoint y: 90, endPoint x: 221, endPoint y: 83, distance: 146.1
click at [221, 83] on div "< div class = "ab-text-[13px] ab-font-normal ab-text-slate-600 a b-break-words …" at bounding box center [205, 183] width 350 height 281
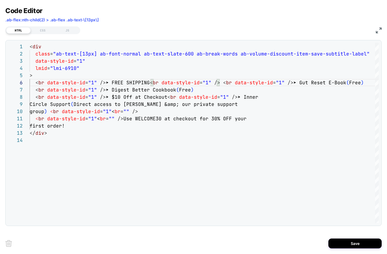
click at [380, 31] on img at bounding box center [379, 30] width 6 height 6
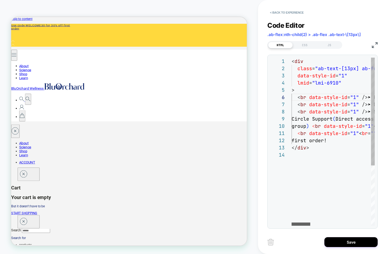
click at [299, 226] on div at bounding box center [301, 224] width 19 height 3
click at [375, 46] on img at bounding box center [375, 45] width 6 height 6
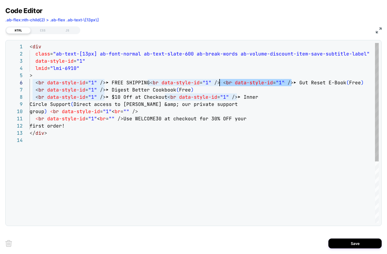
drag, startPoint x: 292, startPoint y: 83, endPoint x: 221, endPoint y: 83, distance: 70.4
click at [221, 83] on div "< div class = "ab-text-[13px] ab-font-normal ab-text-slate-600 a b-break-words …" at bounding box center [205, 180] width 350 height 274
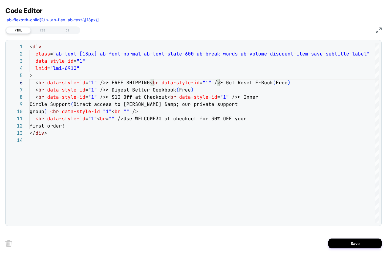
click at [377, 31] on img at bounding box center [379, 30] width 6 height 6
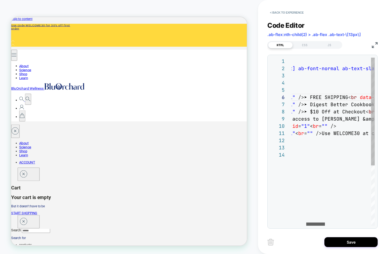
click at [318, 223] on div at bounding box center [316, 224] width 19 height 3
click at [374, 44] on img at bounding box center [375, 45] width 6 height 6
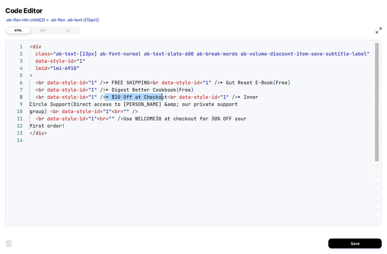
scroll to position [50, 136]
drag, startPoint x: 105, startPoint y: 97, endPoint x: 164, endPoint y: 96, distance: 58.7
click at [164, 96] on div "< div class = "ab-text-[13px] ab-font-normal ab-text-slate-600 a b-break-words …" at bounding box center [205, 180] width 350 height 274
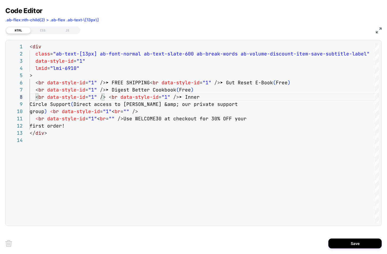
click at [378, 30] on img at bounding box center [379, 30] width 6 height 6
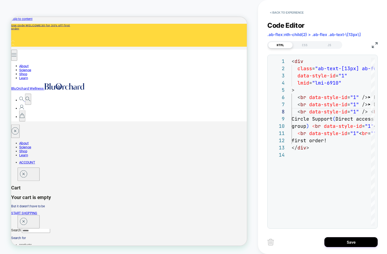
click at [375, 47] on img at bounding box center [375, 45] width 6 height 6
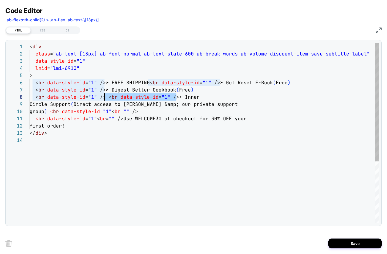
drag, startPoint x: 174, startPoint y: 97, endPoint x: 105, endPoint y: 96, distance: 69.1
click at [105, 96] on div "< div class = "ab-text-[13px] ab-font-normal ab-text-slate-600 a b-break-words …" at bounding box center [205, 180] width 350 height 274
type textarea "**********"
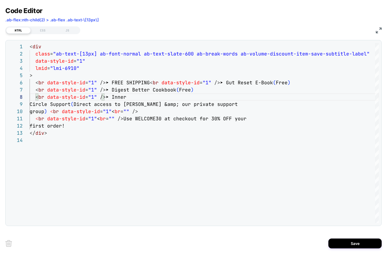
click at [380, 30] on img at bounding box center [379, 30] width 6 height 6
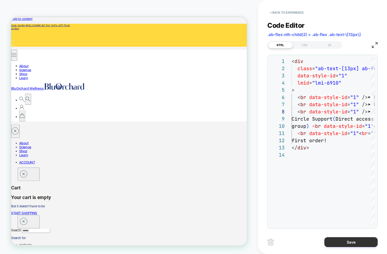
click at [348, 241] on button "Save" at bounding box center [351, 242] width 53 height 10
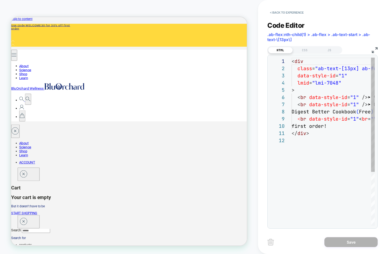
scroll to position [72, 0]
click at [375, 50] on img at bounding box center [375, 50] width 6 height 6
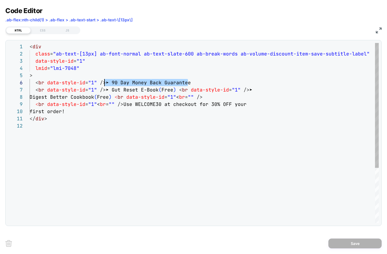
scroll to position [36, 75]
drag, startPoint x: 188, startPoint y: 83, endPoint x: 106, endPoint y: 85, distance: 82.5
click at [106, 85] on div "< div class = "ab-text-[13px] ab-font-normal ab-text-slate-600 a b-break-words …" at bounding box center [205, 172] width 350 height 259
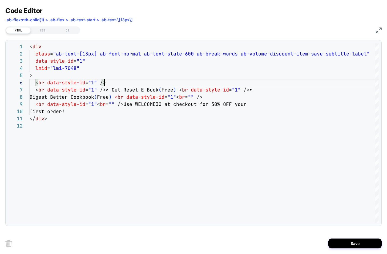
click at [378, 30] on img at bounding box center [379, 30] width 6 height 6
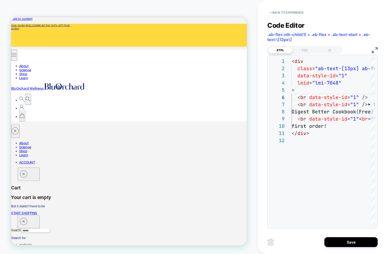
click at [375, 50] on img at bounding box center [375, 50] width 6 height 6
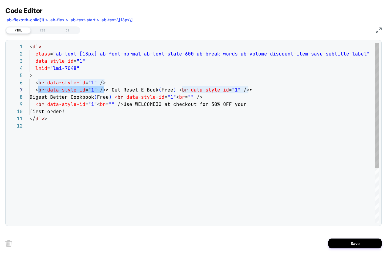
scroll to position [43, 6]
drag, startPoint x: 104, startPoint y: 89, endPoint x: 35, endPoint y: 89, distance: 69.4
click at [35, 89] on div "< div class = "ab-text-[13px] ab-font-normal ab-text-slate-600 a b-break-words …" at bounding box center [205, 172] width 350 height 259
type textarea "**********"
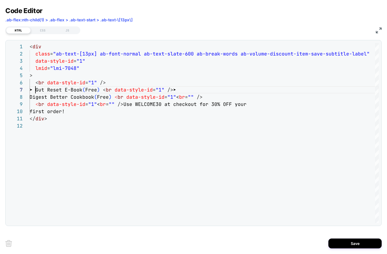
click at [380, 30] on img at bounding box center [379, 30] width 6 height 6
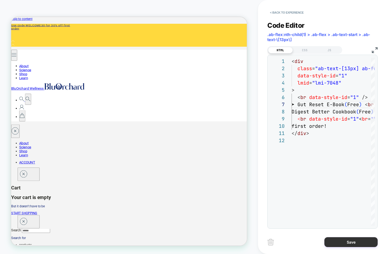
click at [346, 241] on button "Save" at bounding box center [351, 242] width 53 height 10
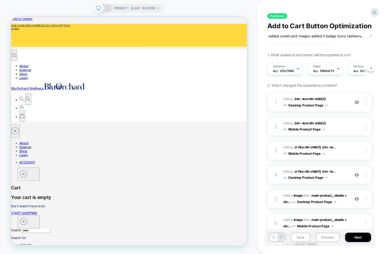
scroll to position [0, 0]
click at [107, 9] on icon at bounding box center [107, 8] width 5 height 5
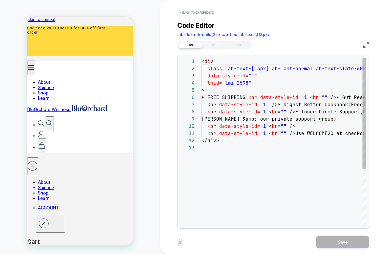
scroll to position [72, 0]
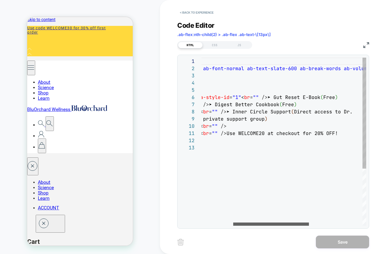
click at [303, 224] on div at bounding box center [271, 224] width 76 height 3
click at [262, 133] on div "< div class = "ab-text-[13px] ab-font-normal ab-text-slate-600 a b-break-words …" at bounding box center [308, 185] width 350 height 255
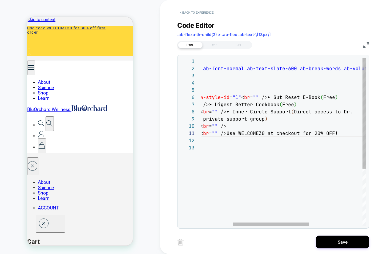
scroll to position [0, 184]
click at [317, 133] on div "< div class = "ab-text-[13px] ab-font-normal ab-text-slate-600 a b-break-words …" at bounding box center [308, 185] width 350 height 255
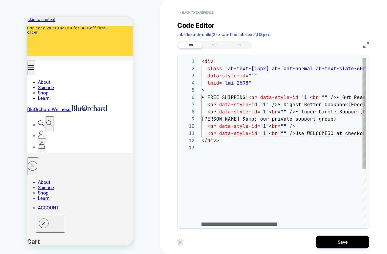
click at [217, 226] on div at bounding box center [240, 224] width 76 height 3
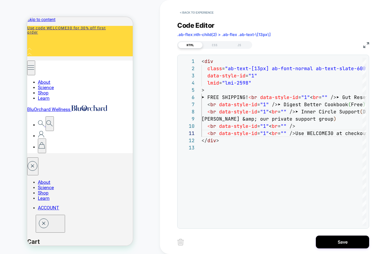
type textarea "**********"
click at [367, 45] on img at bounding box center [367, 45] width 6 height 6
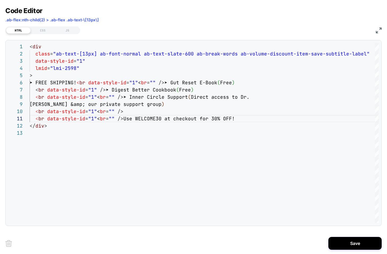
click at [380, 29] on img at bounding box center [379, 30] width 6 height 6
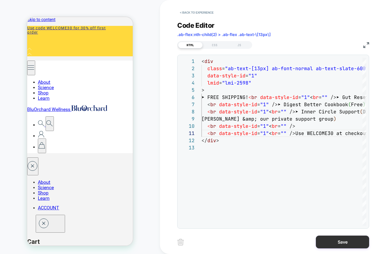
click at [343, 242] on button "Save" at bounding box center [342, 242] width 53 height 13
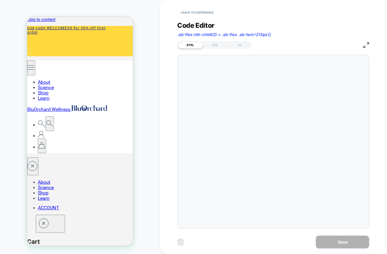
scroll to position [72, 0]
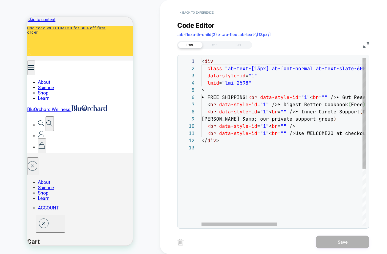
click at [330, 134] on div "< div class = "ab-text-[13px] ab-font-normal ab-text-slate-600 a b-break-words …" at bounding box center [377, 185] width 350 height 255
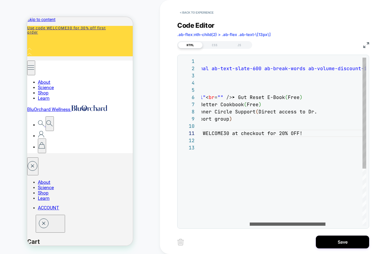
click at [300, 223] on div at bounding box center [288, 224] width 76 height 3
click at [282, 133] on div "< div class = "ab-text-[13px] ab-font-normal ab-text-slate-600 a b-break-words …" at bounding box center [273, 185] width 350 height 255
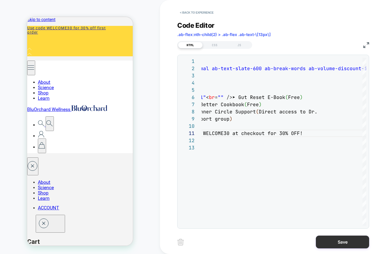
type textarea "**********"
click at [344, 243] on button "Save" at bounding box center [342, 242] width 53 height 13
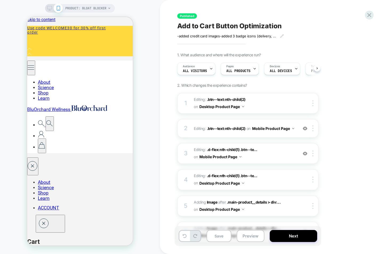
scroll to position [0, 0]
click at [49, 9] on icon at bounding box center [49, 8] width 5 height 5
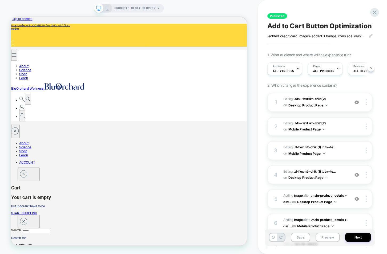
scroll to position [0, 0]
click at [108, 10] on icon at bounding box center [107, 8] width 5 height 5
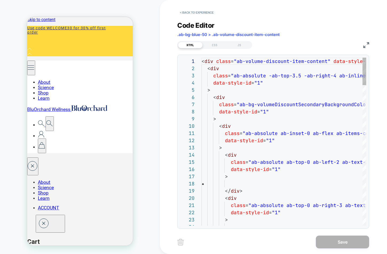
scroll to position [72, 0]
click at [366, 46] on img at bounding box center [367, 45] width 6 height 6
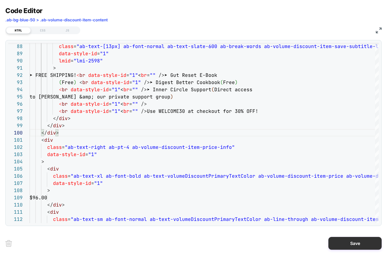
type textarea "**********"
click at [353, 240] on button "Save" at bounding box center [355, 243] width 53 height 13
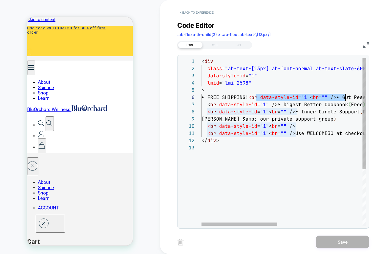
scroll to position [36, 144]
drag, startPoint x: 257, startPoint y: 98, endPoint x: 345, endPoint y: 97, distance: 88.0
click at [345, 97] on div "< div class = "ab-text-[13px] ab-font-normal ab-text-slate-600 a b-break-words …" at bounding box center [377, 185] width 350 height 255
click at [346, 98] on div "< div class = "ab-text-[13px] ab-font-normal ab-text-slate-600 a b-break-words …" at bounding box center [377, 185] width 350 height 255
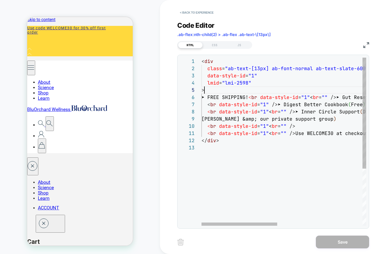
click at [340, 89] on div "< div class = "ab-text-[13px] ab-font-normal ab-text-slate-600 a b-break-words …" at bounding box center [377, 185] width 350 height 255
click at [346, 98] on div "< div class = "ab-text-[13px] ab-font-normal ab-text-slate-600 a b-break-words …" at bounding box center [377, 185] width 350 height 255
click at [345, 97] on div "< div class = "ab-text-[13px] ab-font-normal ab-text-slate-600 a b-break-words …" at bounding box center [377, 185] width 350 height 255
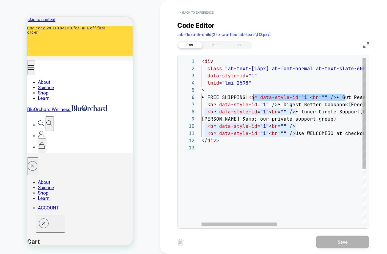
scroll to position [36, 52]
drag, startPoint x: 345, startPoint y: 98, endPoint x: 254, endPoint y: 100, distance: 91.0
click at [254, 100] on div "< div class = "ab-text-[13px] ab-font-normal ab-text-slate-600 a b-break-words …" at bounding box center [377, 185] width 350 height 255
click at [208, 97] on span "➤ FREE SHIPPING!" at bounding box center [225, 97] width 47 height 6
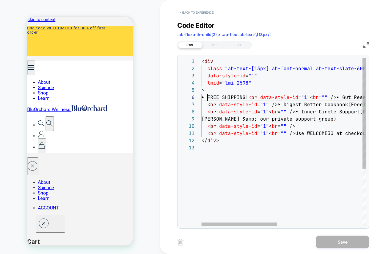
scroll to position [36, 6]
click at [208, 97] on div "< div class = "ab-text-[13px] ab-font-normal ab-text-slate-600 a b-break-words …" at bounding box center [377, 185] width 350 height 255
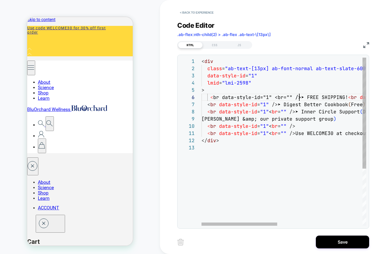
scroll to position [36, 98]
click at [211, 97] on div "< div class = "ab-text-[13px] ab-font-normal ab-text-slate-600 a b-break-words …" at bounding box center [377, 185] width 350 height 255
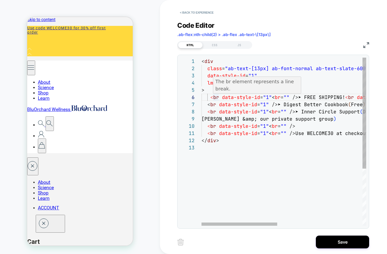
scroll to position [36, 6]
click at [295, 98] on div "< div class = "ab-text-[13px] ab-font-normal ab-text-slate-600 a b-break-words …" at bounding box center [377, 185] width 350 height 255
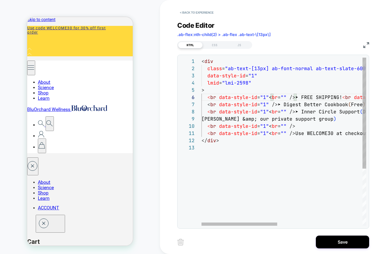
drag, startPoint x: 288, startPoint y: 90, endPoint x: 252, endPoint y: 89, distance: 36.3
click at [288, 90] on div ">" at bounding box center [377, 89] width 350 height 7
click at [207, 97] on div "< div class = "ab-text-[13px] ab-font-normal ab-text-slate-600 a b-break-words …" at bounding box center [377, 185] width 350 height 255
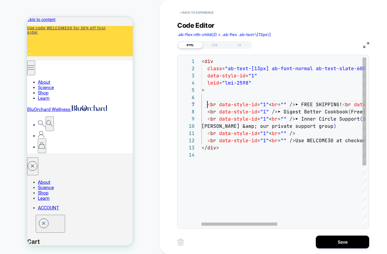
click at [209, 96] on div "< div class = "ab-text-[13px] ab-font-normal ab-text-slate-600 a b-break-words …" at bounding box center [377, 189] width 350 height 262
click at [211, 97] on div "< div class = "ab-text-[13px] ab-font-normal ab-text-slate-600 a b-break-words …" at bounding box center [377, 189] width 350 height 262
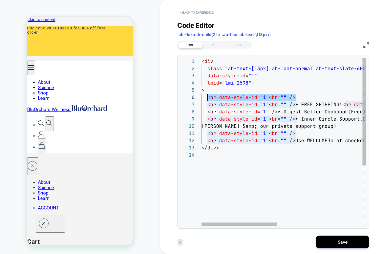
scroll to position [36, 6]
drag, startPoint x: 301, startPoint y: 97, endPoint x: 208, endPoint y: 98, distance: 92.3
click at [208, 98] on div "< div class = "ab-text-[13px] ab-font-normal ab-text-slate-600 a b-break-words …" at bounding box center [377, 189] width 350 height 262
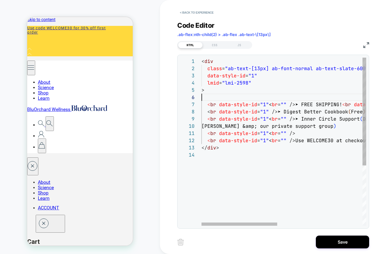
scroll to position [29, 3]
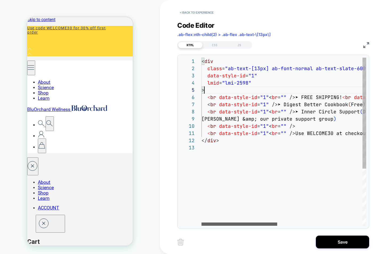
click at [210, 223] on div at bounding box center [240, 224] width 76 height 3
click at [208, 98] on div "< div class = "ab-text-[13px] ab-font-normal ab-text-slate-600 a b-break-words …" at bounding box center [377, 185] width 350 height 255
click at [243, 223] on div at bounding box center [240, 224] width 76 height 3
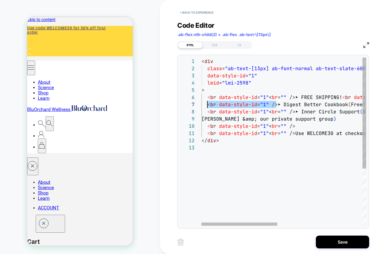
drag, startPoint x: 276, startPoint y: 105, endPoint x: 209, endPoint y: 105, distance: 67.8
click at [209, 105] on div "< div class = "ab-text-[13px] ab-font-normal ab-text-slate-600 a b-break-words …" at bounding box center [377, 185] width 350 height 255
click at [207, 97] on div "< div class = "ab-text-[13px] ab-font-normal ab-text-slate-600 a b-break-words …" at bounding box center [377, 185] width 350 height 255
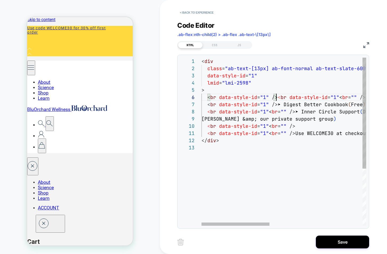
drag, startPoint x: 276, startPoint y: 98, endPoint x: 207, endPoint y: 101, distance: 69.1
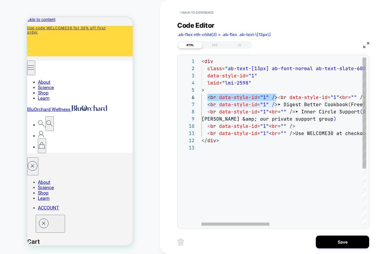
type textarea "**********"
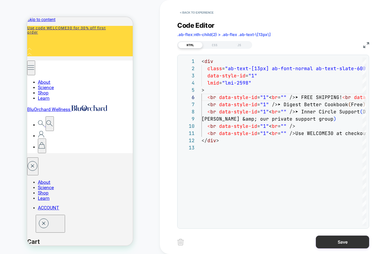
click at [335, 240] on button "Save" at bounding box center [342, 242] width 53 height 13
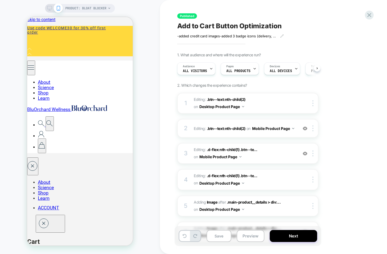
scroll to position [0, 0]
click at [49, 9] on icon at bounding box center [49, 8] width 5 height 5
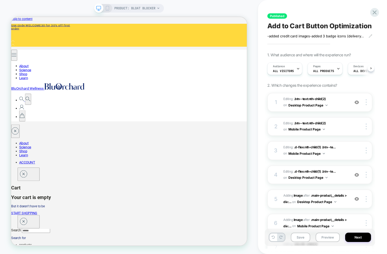
scroll to position [0, 0]
click at [107, 9] on rect at bounding box center [107, 9] width 1 height 0
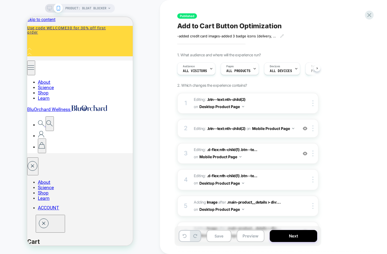
scroll to position [0, 0]
click at [291, 235] on button "Next" at bounding box center [293, 236] width 47 height 12
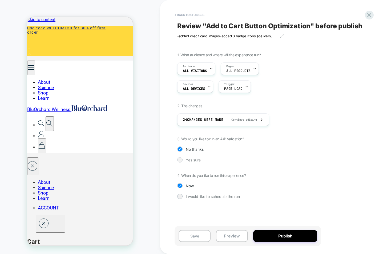
click at [180, 161] on div at bounding box center [180, 160] width 4 height 4
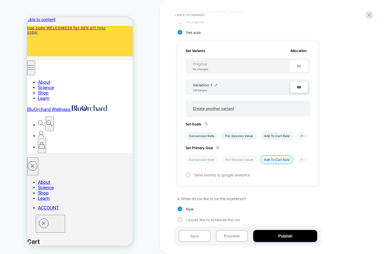
scroll to position [0, 1]
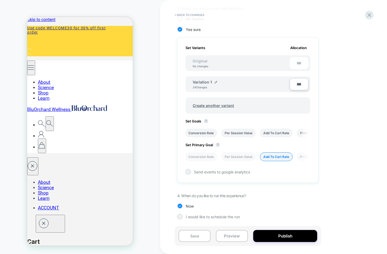
click at [296, 86] on input "***" at bounding box center [299, 84] width 19 height 12
type input "***"
type input "**"
type input "***"
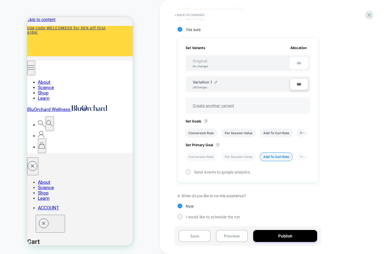
type input "**"
type input "****"
click at [294, 236] on button "Publish" at bounding box center [285, 236] width 64 height 12
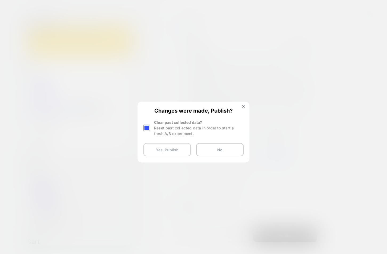
click at [171, 152] on button "Yes, Publish" at bounding box center [167, 149] width 47 height 13
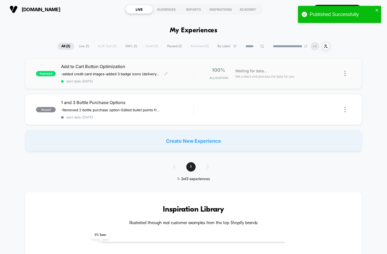
click at [69, 66] on span "Add to Cart Button Optimization" at bounding box center [127, 66] width 132 height 5
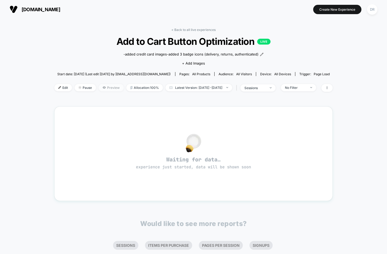
click at [102, 88] on span "Preview" at bounding box center [111, 87] width 25 height 7
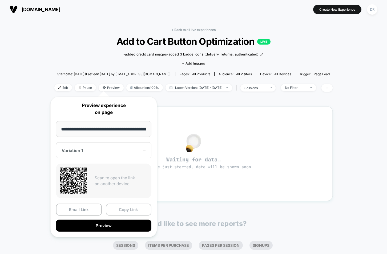
click at [126, 212] on button "Copy Link" at bounding box center [129, 210] width 46 height 12
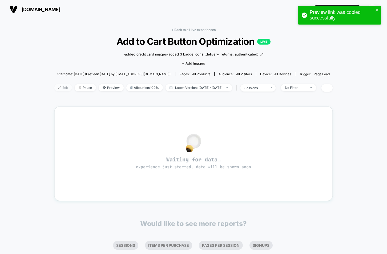
click at [56, 87] on span "Edit" at bounding box center [63, 87] width 18 height 7
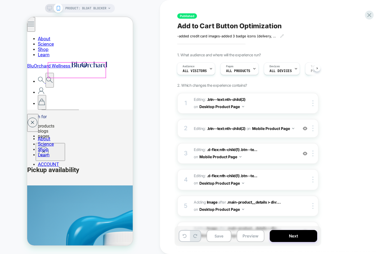
scroll to position [15, 0]
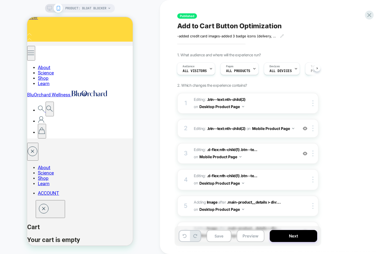
click at [50, 10] on icon at bounding box center [50, 9] width 0 height 1
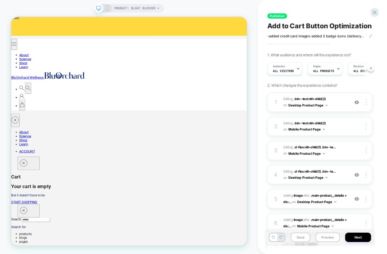
scroll to position [0, 0]
click at [106, 9] on icon at bounding box center [107, 8] width 5 height 5
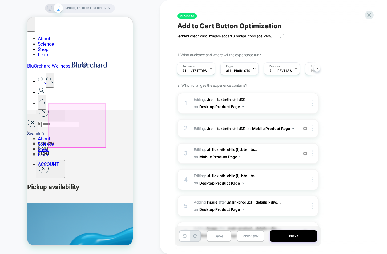
scroll to position [200, 0]
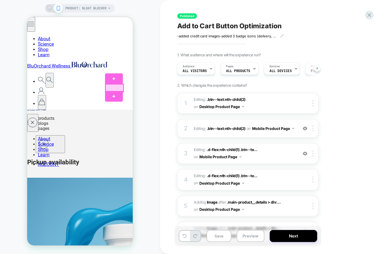
click at [114, 88] on div at bounding box center [115, 87] width 18 height 7
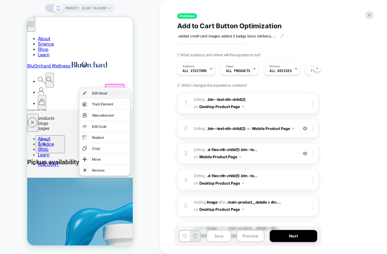
click at [110, 92] on div "Edit Visual" at bounding box center [109, 93] width 35 height 4
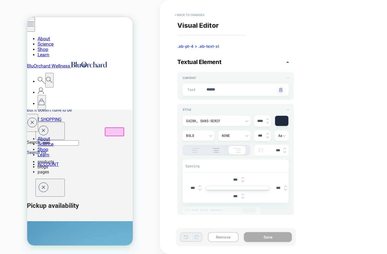
scroll to position [156, 0]
type textarea "*"
type textarea "*****"
type textarea "*"
type textarea "****"
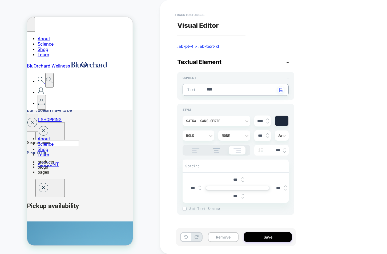
type textarea "*"
type textarea "*****"
type textarea "*"
type textarea "******"
type textarea "*"
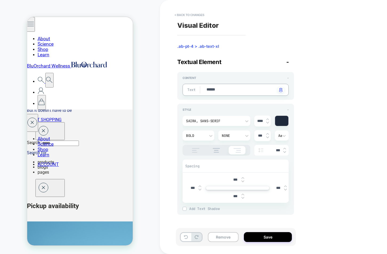
type textarea "*******"
type textarea "*"
type textarea "*******"
click at [267, 238] on button "Save" at bounding box center [268, 237] width 48 height 10
type textarea "*"
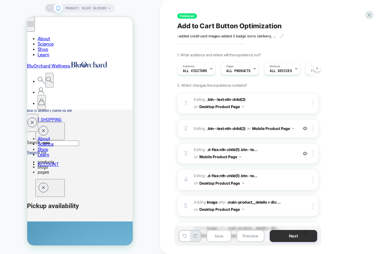
scroll to position [0, 0]
click at [289, 235] on button "Next" at bounding box center [293, 236] width 47 height 12
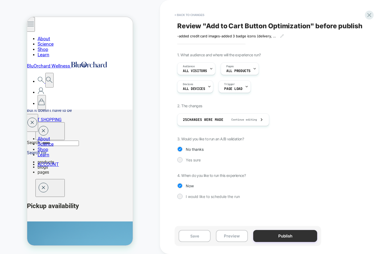
click at [289, 234] on button "Publish" at bounding box center [285, 236] width 64 height 12
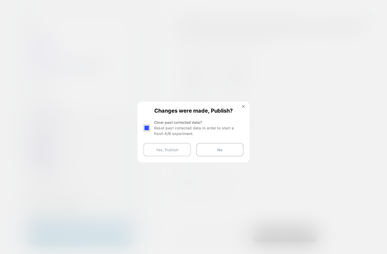
click at [177, 153] on button "Yes, Publish" at bounding box center [167, 149] width 47 height 13
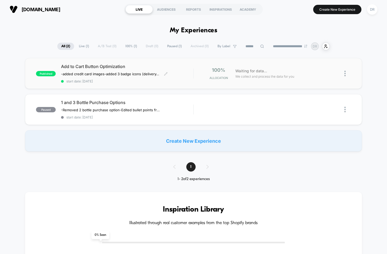
click at [64, 66] on span "Add to Cart Button Optimization" at bounding box center [127, 66] width 132 height 5
